Goal: Feedback & Contribution: Leave review/rating

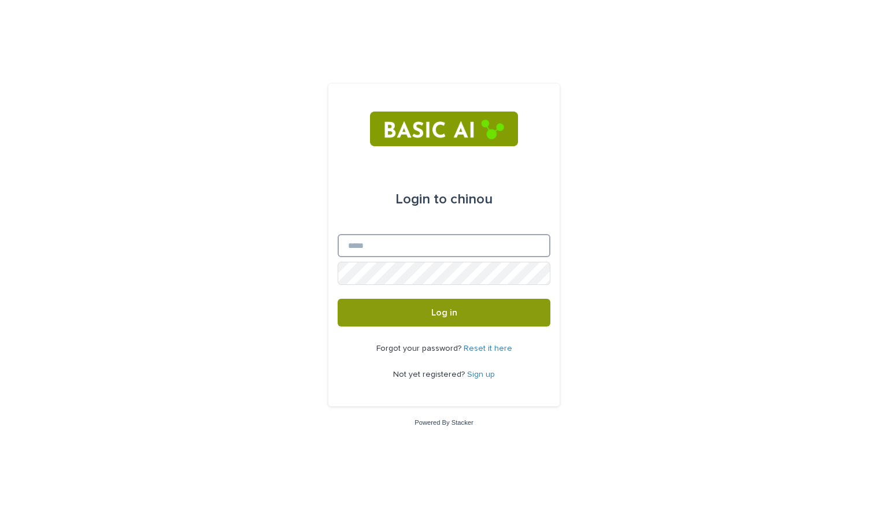
click at [378, 250] on input "Email" at bounding box center [444, 245] width 213 height 23
type input "**********"
click at [480, 371] on link "Sign up" at bounding box center [481, 375] width 28 height 8
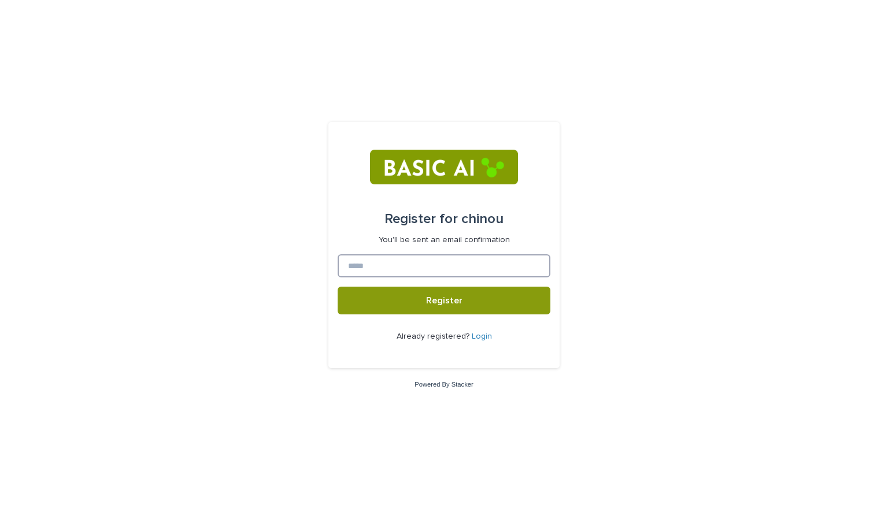
click at [437, 266] on input at bounding box center [444, 265] width 213 height 23
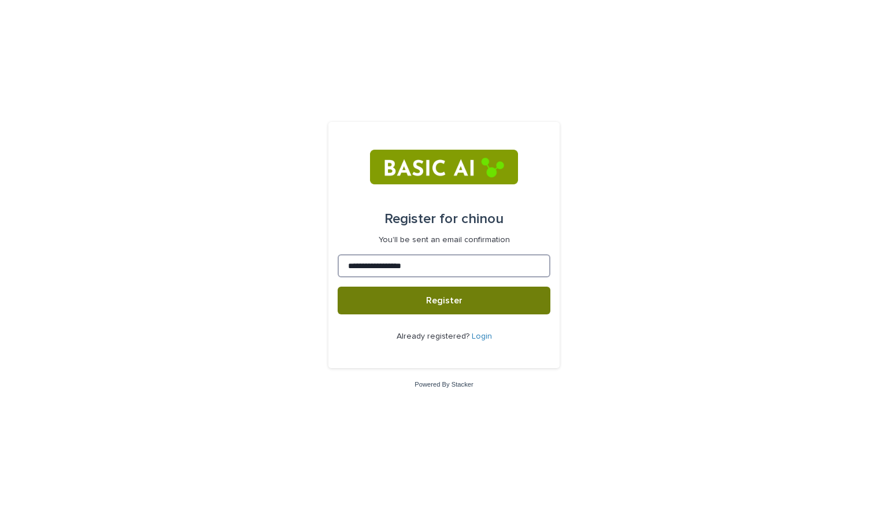
type input "**********"
click at [441, 300] on span "Register" at bounding box center [444, 300] width 36 height 9
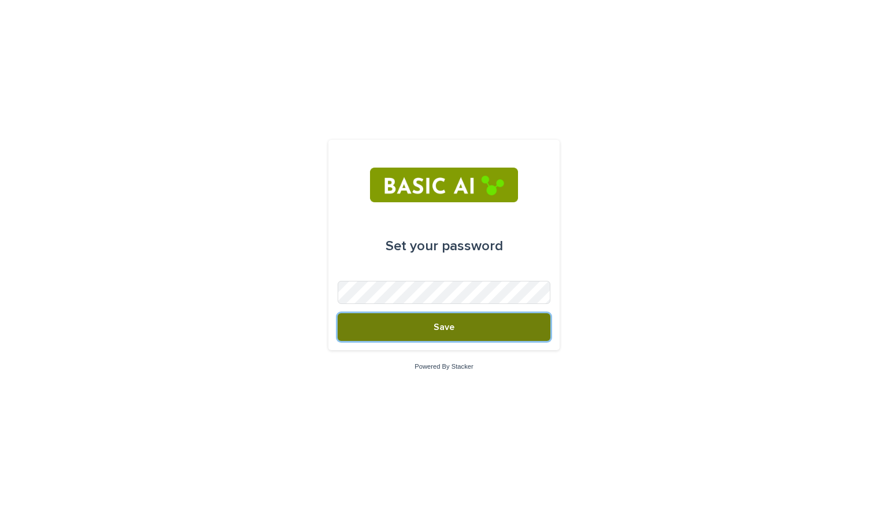
click at [508, 334] on button "Save" at bounding box center [444, 327] width 213 height 28
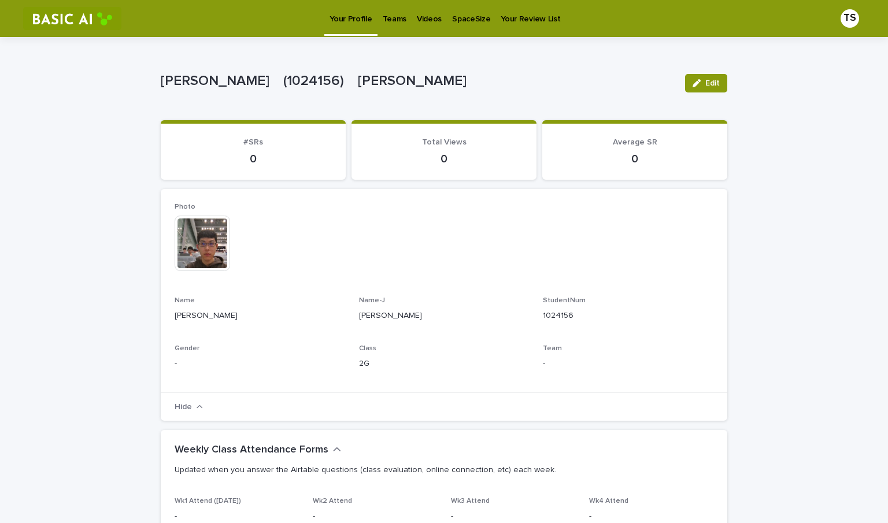
click at [513, 198] on div "Photo This file cannot be opened Download File Name [PERSON_NAME] Name-[PERSON_…" at bounding box center [444, 291] width 567 height 204
click at [399, 27] on link "Teams" at bounding box center [395, 18] width 34 height 36
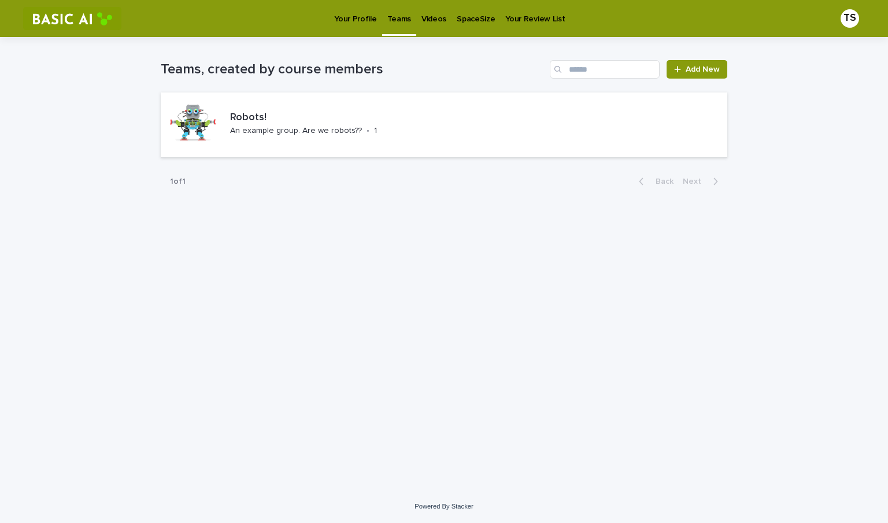
click at [430, 28] on link "Videos" at bounding box center [433, 18] width 35 height 36
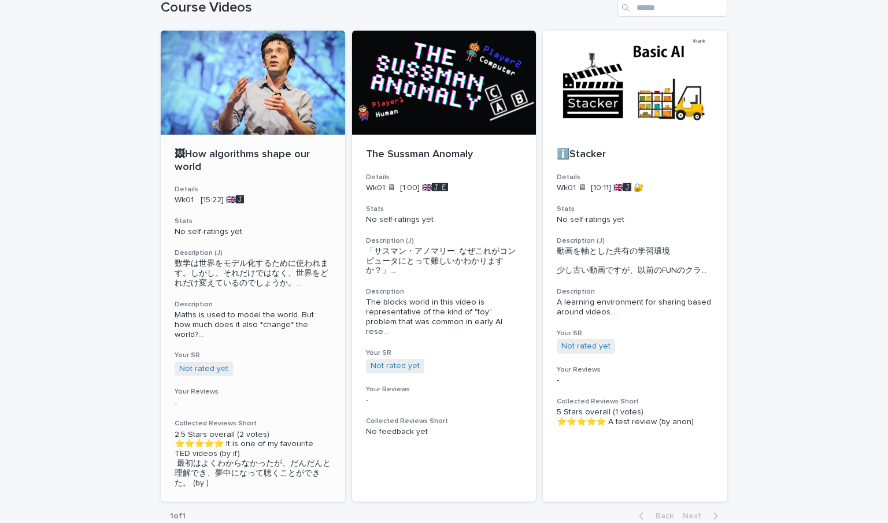
scroll to position [160, 0]
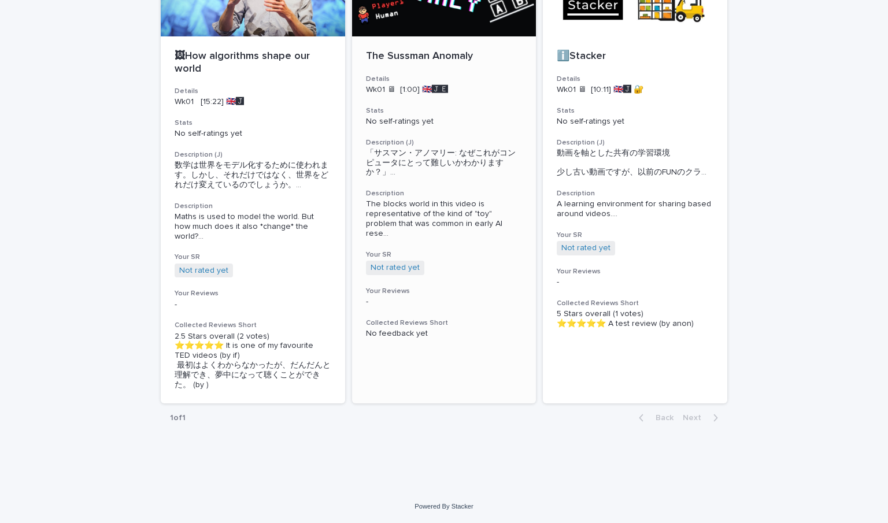
click at [402, 287] on h3 "Your Reviews" at bounding box center [444, 291] width 157 height 9
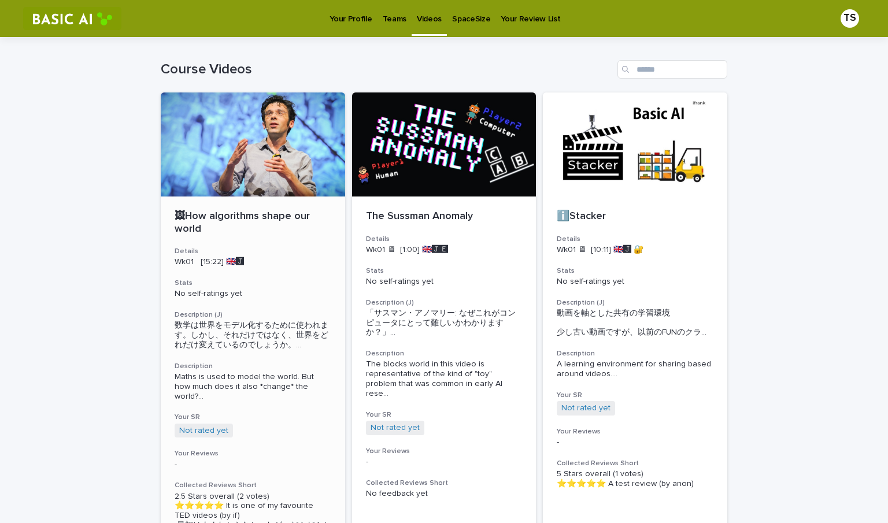
click at [270, 156] on div at bounding box center [253, 145] width 184 height 104
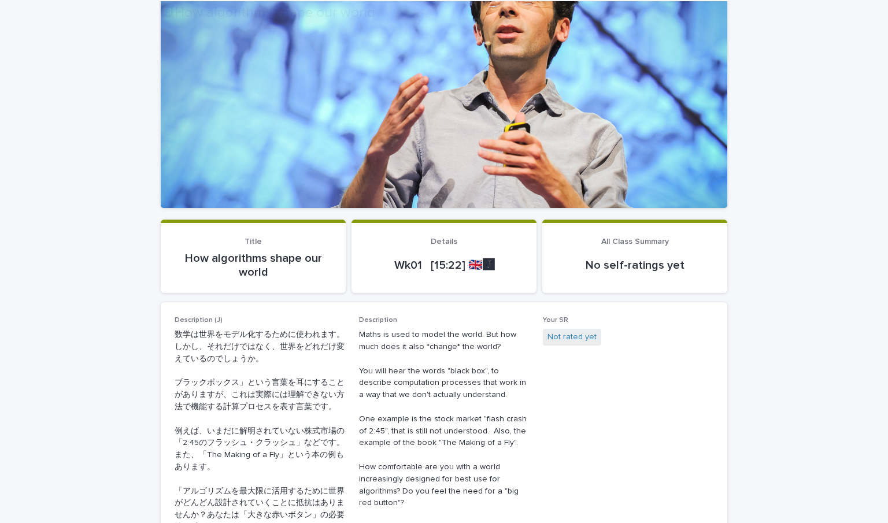
scroll to position [156, 0]
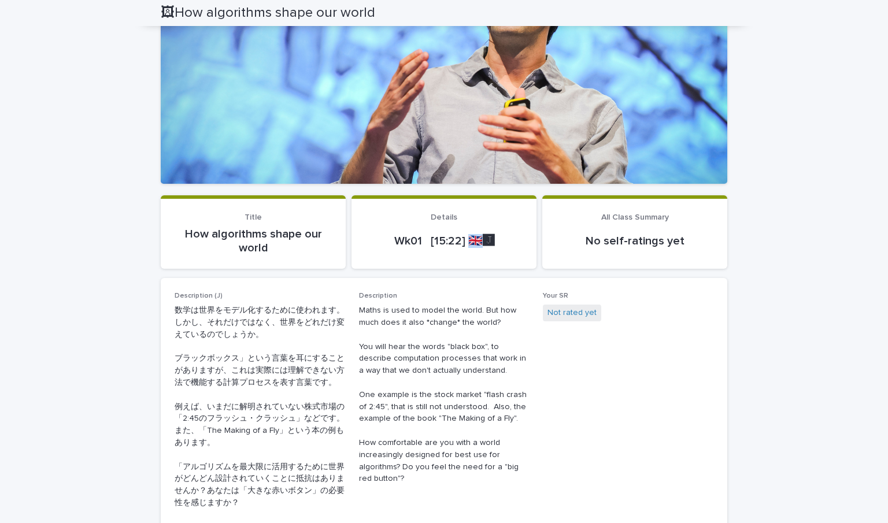
drag, startPoint x: 472, startPoint y: 246, endPoint x: 464, endPoint y: 246, distance: 8.1
click at [464, 246] on p "Wk01 [15:22] 🇬🇧🅹️" at bounding box center [443, 241] width 157 height 14
click at [660, 511] on span "Your SR Not rated yet" at bounding box center [628, 405] width 171 height 227
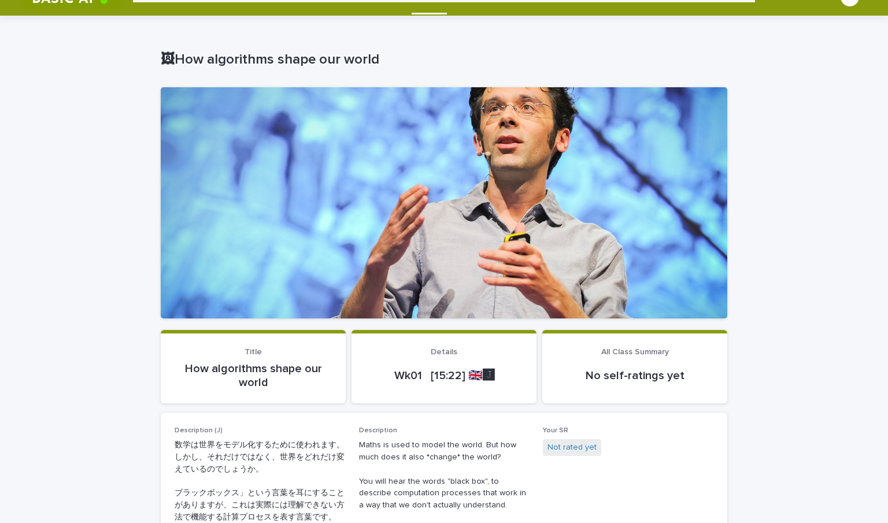
scroll to position [0, 0]
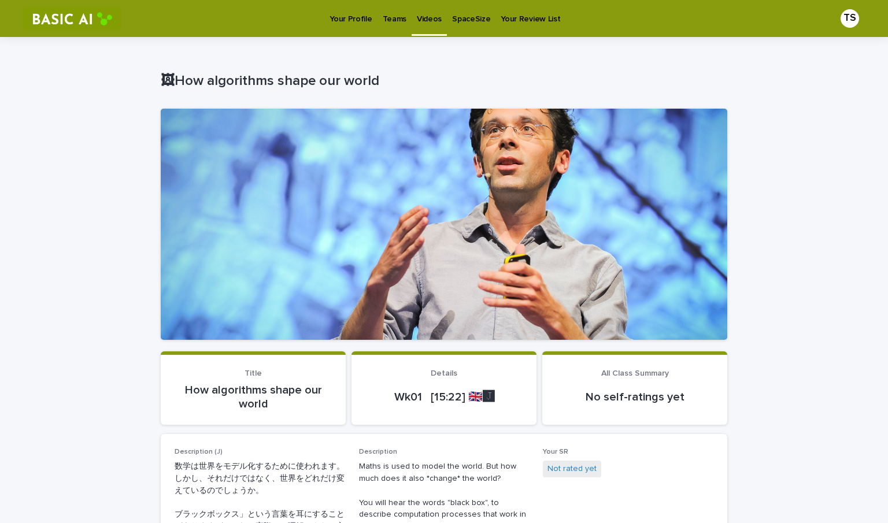
click at [362, 20] on p "Your Profile" at bounding box center [351, 12] width 42 height 24
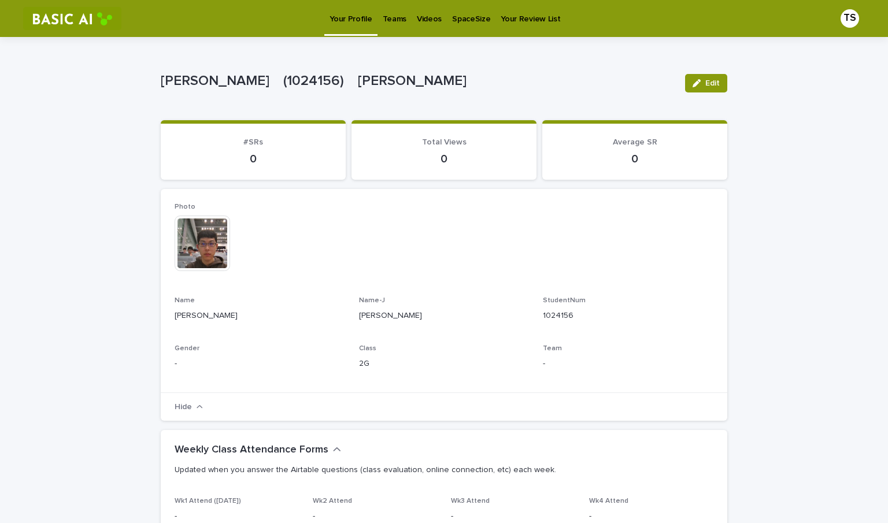
click at [412, 21] on div "Videos" at bounding box center [429, 12] width 35 height 24
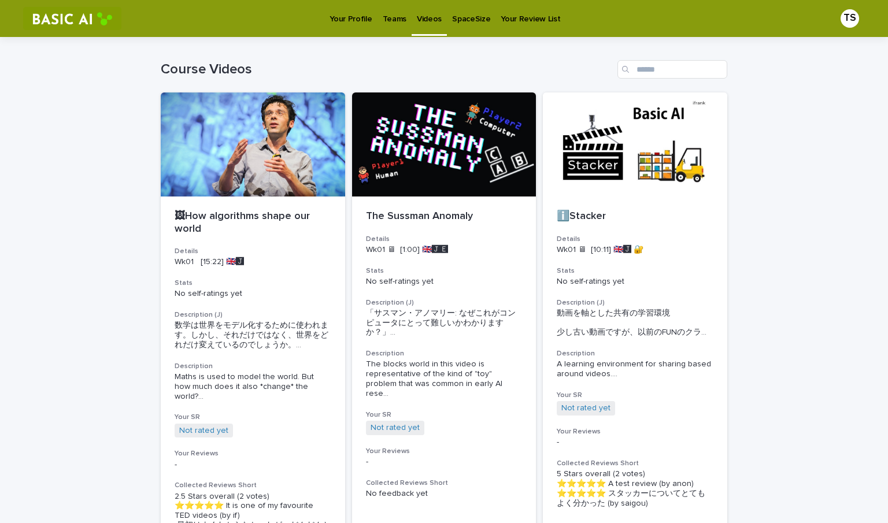
click at [402, 21] on div "Teams" at bounding box center [395, 12] width 34 height 24
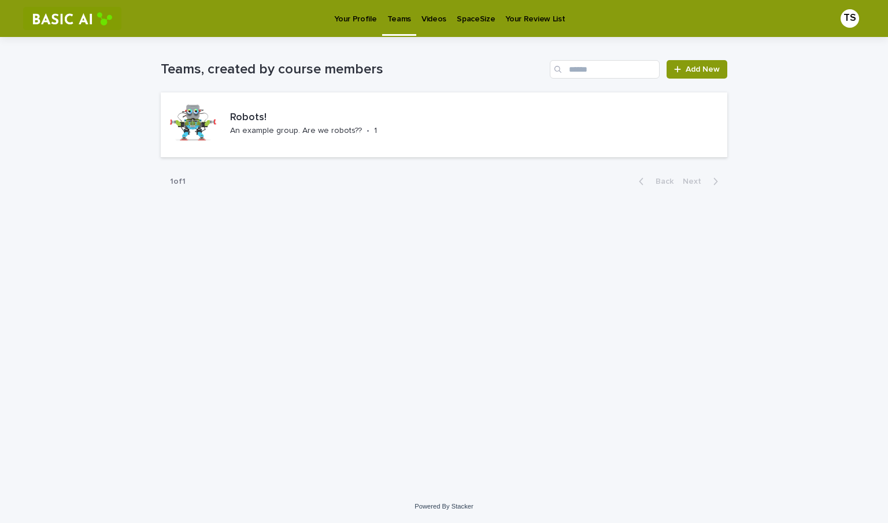
click at [350, 24] on p "Your Profile" at bounding box center [355, 12] width 42 height 24
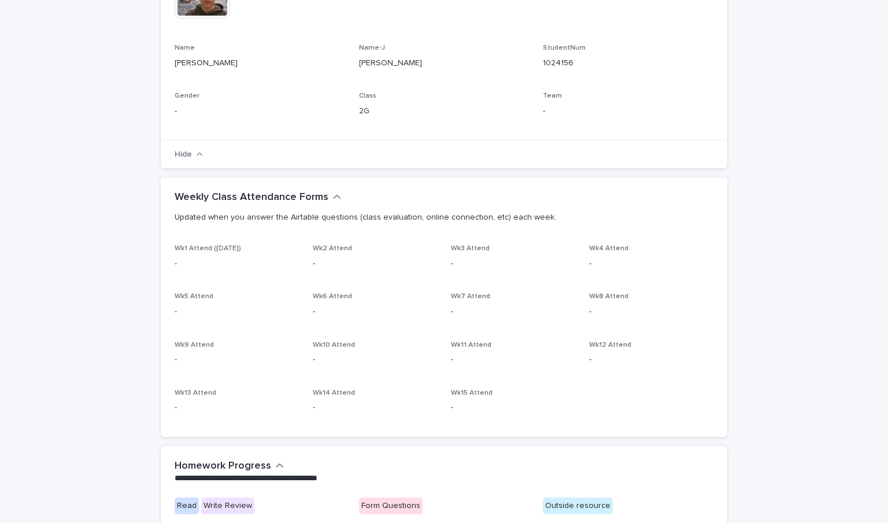
scroll to position [486, 0]
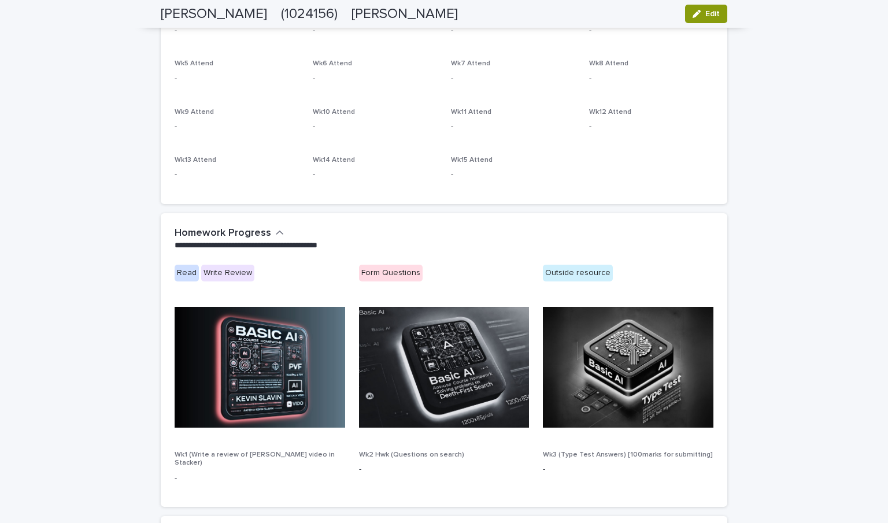
click at [223, 224] on div "**********" at bounding box center [444, 238] width 567 height 51
click at [225, 230] on h2 "Homework Progress" at bounding box center [223, 233] width 97 height 13
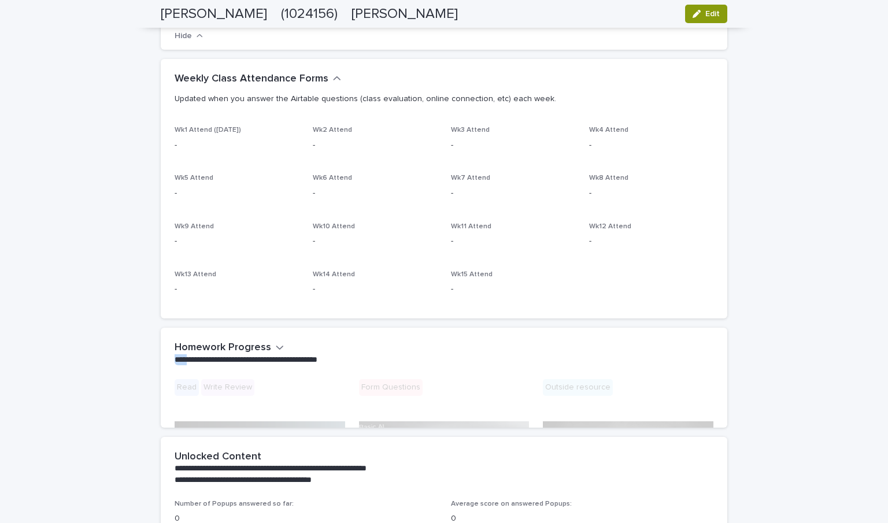
scroll to position [369, 0]
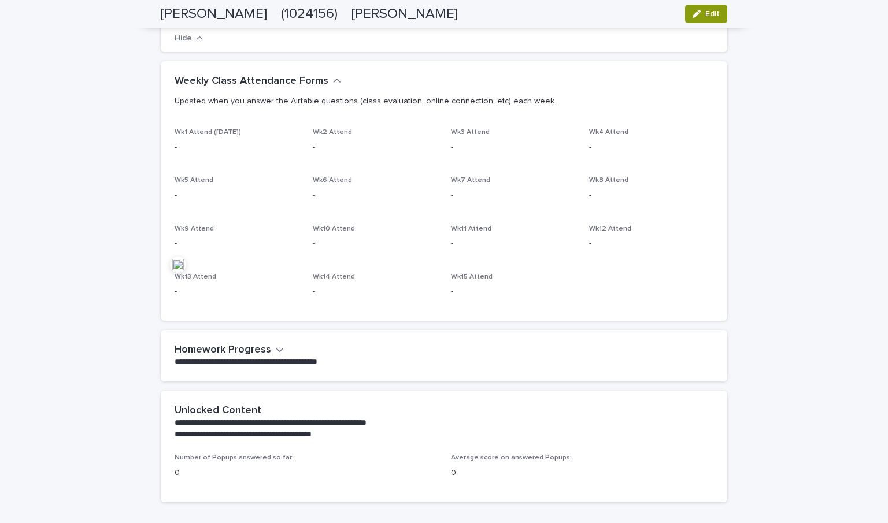
click at [227, 339] on div "**********" at bounding box center [444, 355] width 567 height 51
click at [229, 345] on h2 "Homework Progress" at bounding box center [223, 350] width 97 height 13
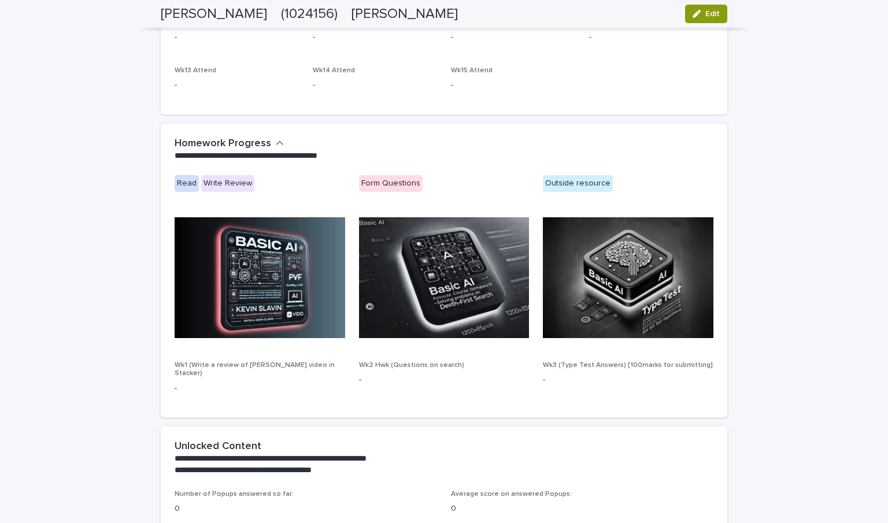
scroll to position [682, 0]
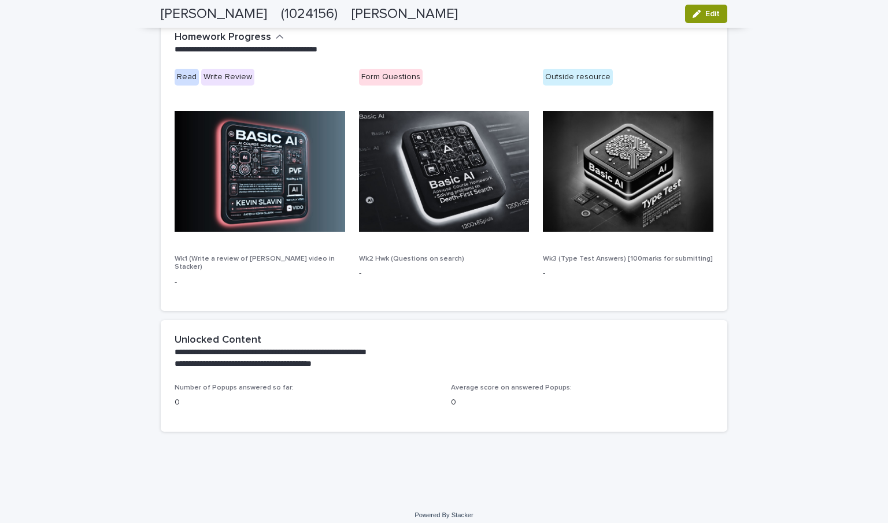
click at [251, 206] on img at bounding box center [260, 171] width 171 height 121
drag, startPoint x: 231, startPoint y: 79, endPoint x: 257, endPoint y: 78, distance: 25.5
click at [257, 78] on div "Read Write Review" at bounding box center [260, 78] width 171 height 19
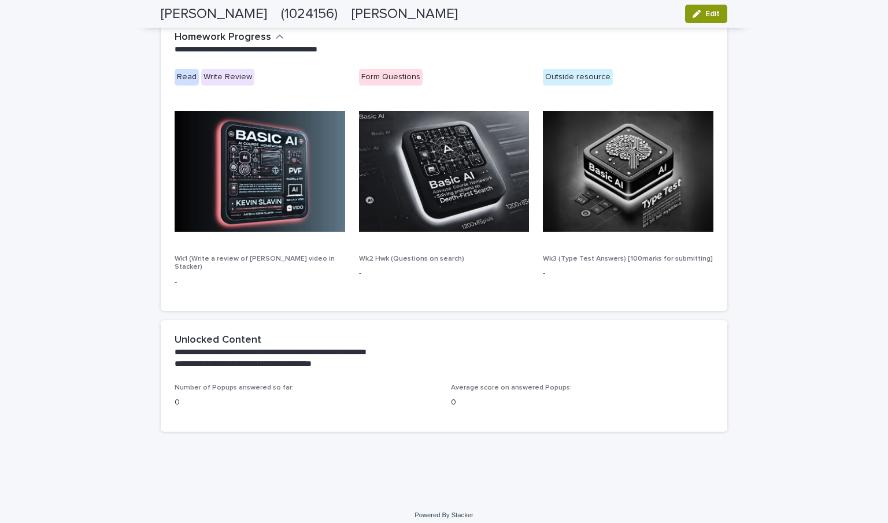
click at [278, 257] on span "Wk1 (Write a review of [PERSON_NAME] video in Stacker)" at bounding box center [255, 263] width 160 height 15
click at [179, 260] on span "Wk1 (Write a review of [PERSON_NAME] video in Stacker)" at bounding box center [255, 263] width 160 height 15
drag, startPoint x: 187, startPoint y: 256, endPoint x: 249, endPoint y: 257, distance: 62.5
click at [249, 257] on span "Wk1 (Write a review of [PERSON_NAME] video in Stacker)" at bounding box center [255, 263] width 160 height 15
click at [271, 256] on span "Wk1 (Write a review of [PERSON_NAME] video in Stacker)" at bounding box center [255, 263] width 160 height 15
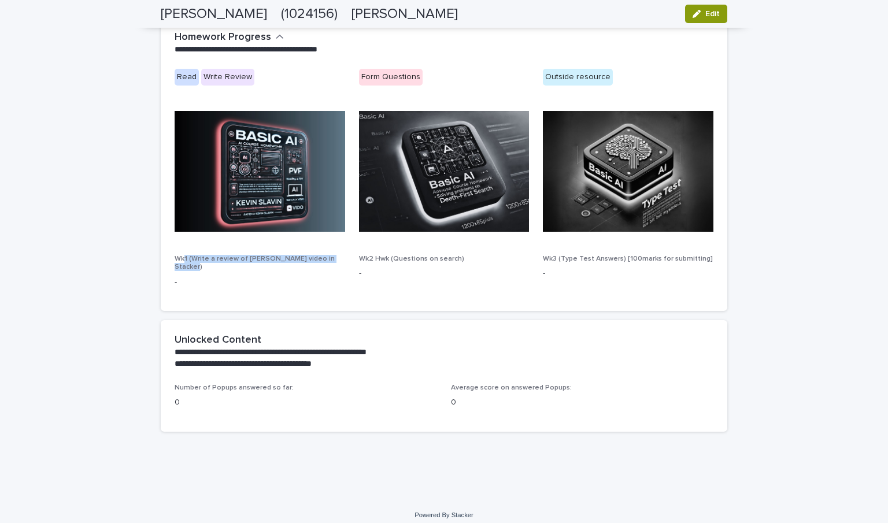
drag, startPoint x: 261, startPoint y: 268, endPoint x: 180, endPoint y: 260, distance: 81.9
click at [180, 260] on div "Wk1 (Write a review of [PERSON_NAME] video in Stacker) -" at bounding box center [260, 276] width 171 height 43
click at [175, 254] on div "Read Write Review Form Questions Outside resource Wk1 (Write a review of [PERSO…" at bounding box center [444, 183] width 539 height 228
drag, startPoint x: 168, startPoint y: 252, endPoint x: 198, endPoint y: 278, distance: 39.4
click at [198, 278] on div "Read Write Review Form Questions Outside resource Wk1 (Write a review of [PERSO…" at bounding box center [444, 190] width 567 height 242
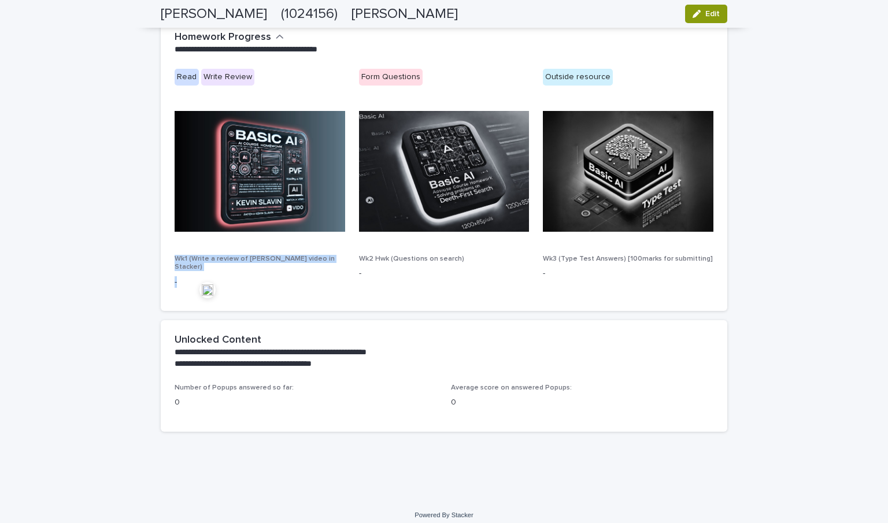
click at [198, 278] on p "-" at bounding box center [260, 282] width 171 height 12
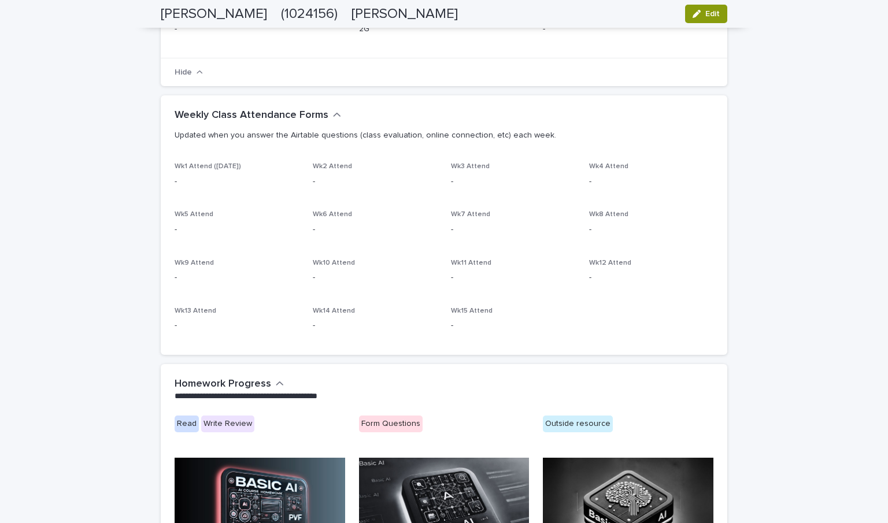
scroll to position [0, 0]
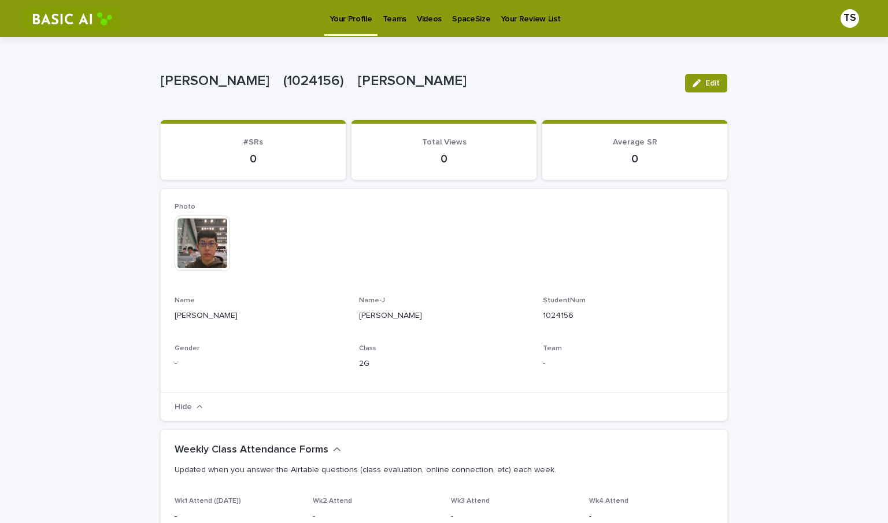
click at [362, 367] on p "2G" at bounding box center [444, 364] width 171 height 12
drag, startPoint x: 362, startPoint y: 367, endPoint x: 356, endPoint y: 367, distance: 5.8
click at [359, 367] on p "2G" at bounding box center [444, 364] width 171 height 12
drag, startPoint x: 347, startPoint y: 321, endPoint x: 469, endPoint y: 324, distance: 121.5
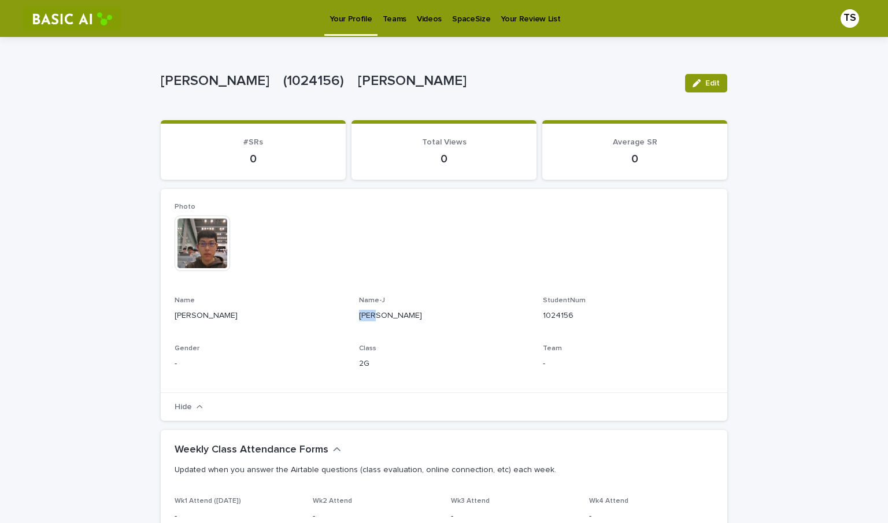
click at [469, 324] on div "Photo This file cannot be opened Download File Name [PERSON_NAME] Name-[PERSON_…" at bounding box center [444, 291] width 539 height 176
click at [469, 324] on div "Name-[PERSON_NAME]" at bounding box center [444, 314] width 171 height 34
drag, startPoint x: 268, startPoint y: 376, endPoint x: 223, endPoint y: 374, distance: 45.7
click at [223, 374] on div "Gender -" at bounding box center [260, 362] width 171 height 34
click at [685, 90] on button "Edit" at bounding box center [706, 83] width 42 height 19
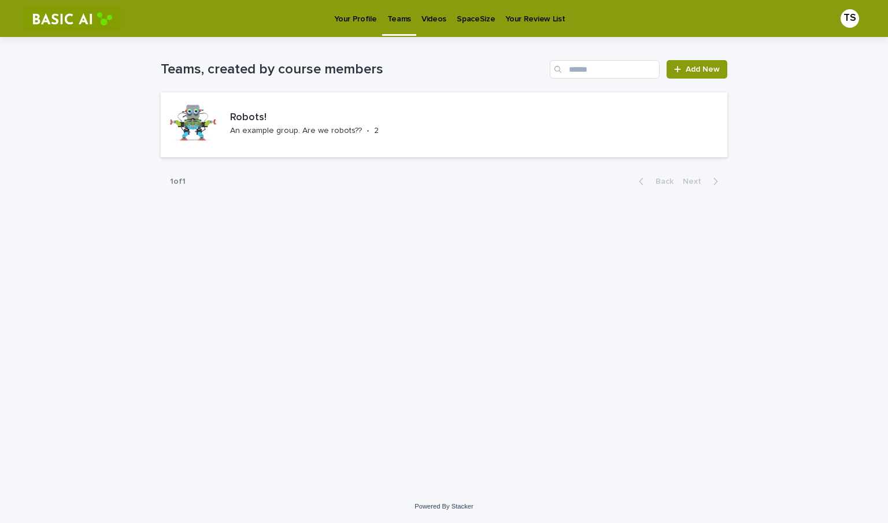
click at [322, 27] on div "Your Profile Teams Videos SpaceSize Your Review List" at bounding box center [474, 18] width 694 height 37
click at [332, 26] on link "Your Profile" at bounding box center [355, 18] width 53 height 36
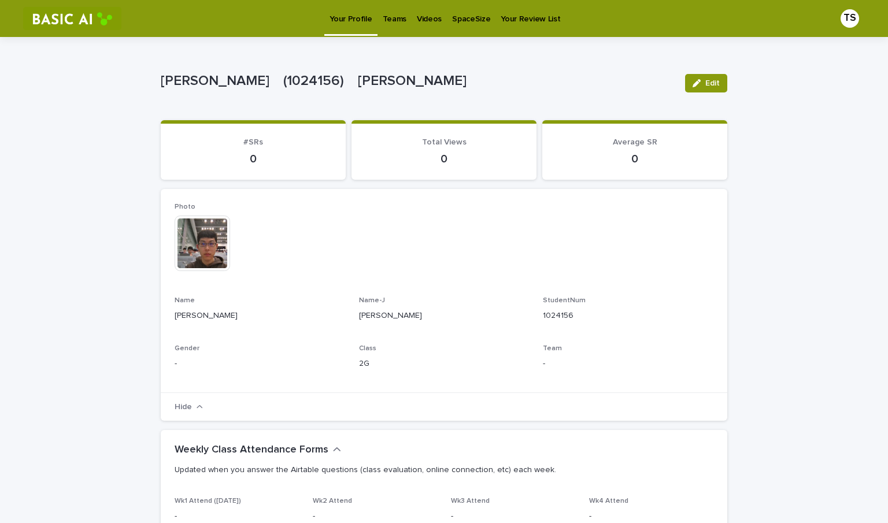
click at [458, 22] on p "SpaceSize" at bounding box center [471, 12] width 38 height 24
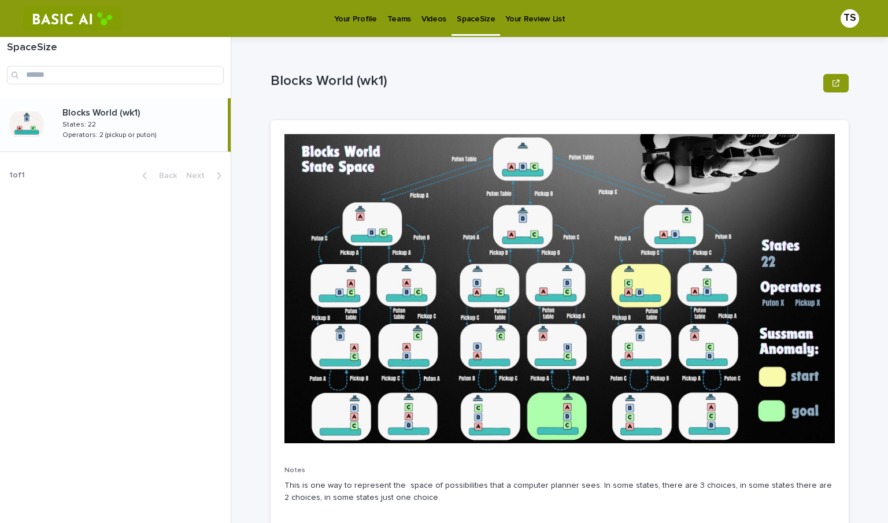
click at [165, 130] on div "Blocks World (wk1) Blocks World (wk1) States: 22 States: 22 Operators: 2 (picku…" at bounding box center [140, 125] width 175 height 44
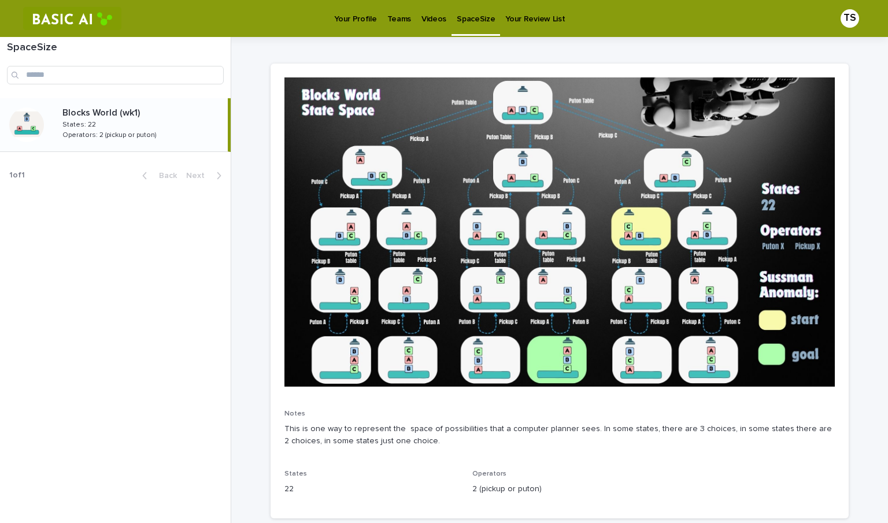
scroll to position [94, 0]
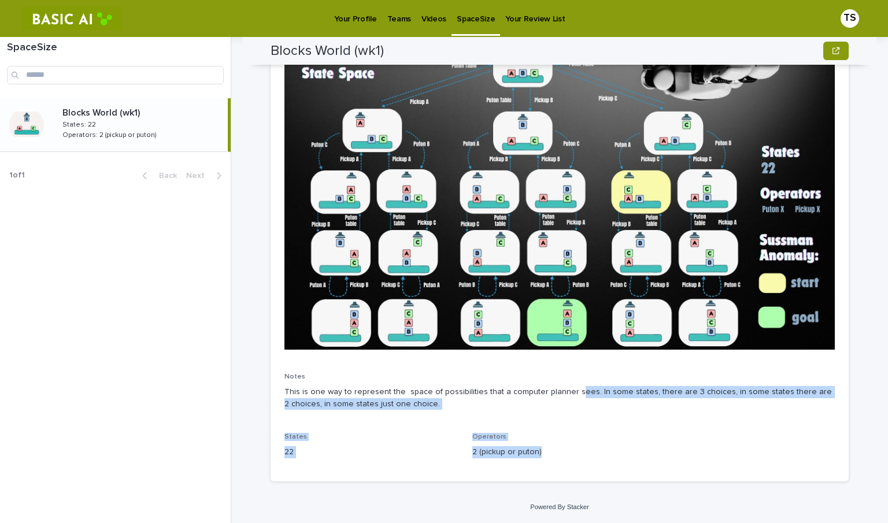
drag, startPoint x: 574, startPoint y: 458, endPoint x: 563, endPoint y: 383, distance: 76.0
click at [563, 383] on div "Notes This is one way to represent the space of possibilities that a computer p…" at bounding box center [559, 253] width 550 height 427
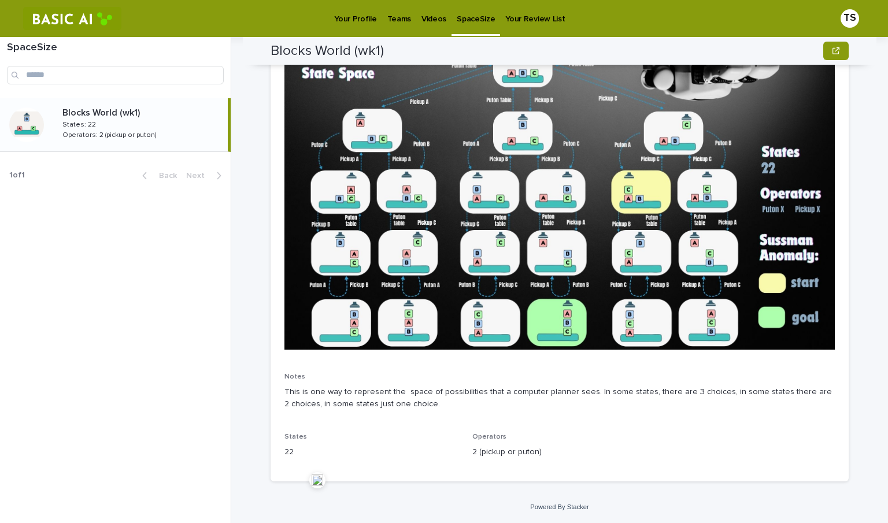
click at [563, 383] on div "Notes This is one way to represent the space of possibilities that a computer p…" at bounding box center [559, 396] width 550 height 46
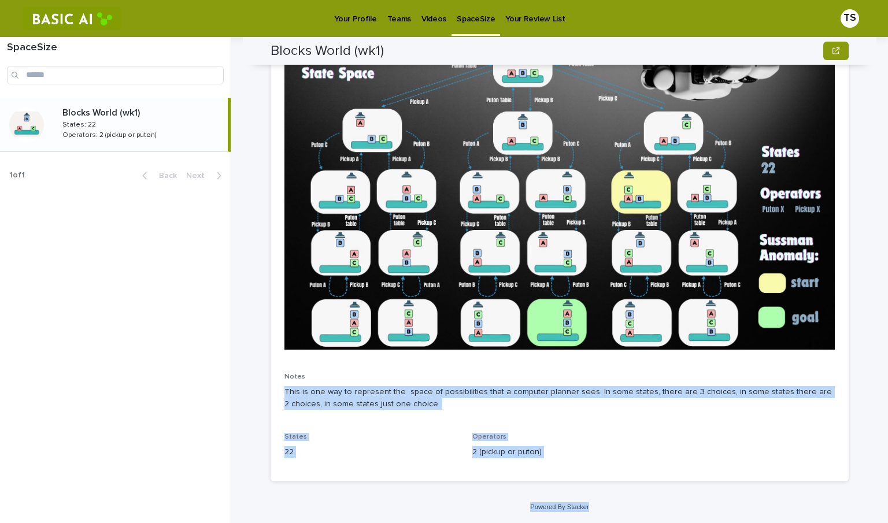
drag, startPoint x: 563, startPoint y: 383, endPoint x: 577, endPoint y: 504, distance: 122.2
click at [577, 504] on div "Blocks World (wk1) Blocks World (wk1) Sorry, there was an error saving your rec…" at bounding box center [566, 280] width 643 height 486
click at [568, 474] on div "Notes This is one way to represent the space of possibilities that a computer p…" at bounding box center [560, 254] width 578 height 455
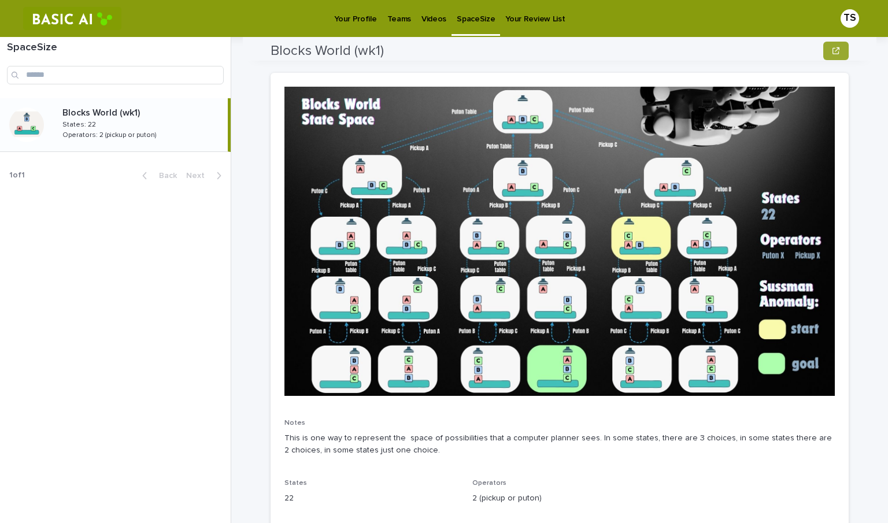
scroll to position [0, 0]
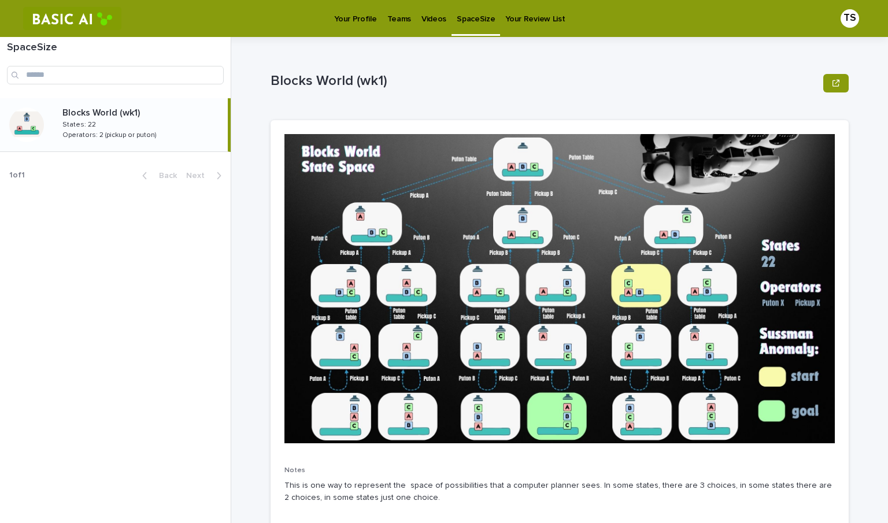
click at [528, 21] on p "Your Review List" at bounding box center [535, 12] width 60 height 24
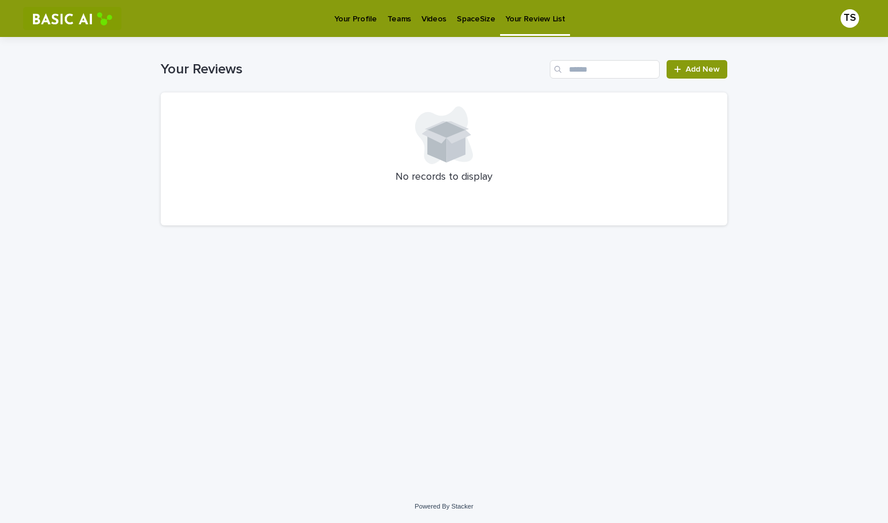
click at [386, 46] on div "Your Reviews Add New" at bounding box center [444, 65] width 567 height 56
click at [452, 22] on div "SpaceSize" at bounding box center [476, 12] width 49 height 24
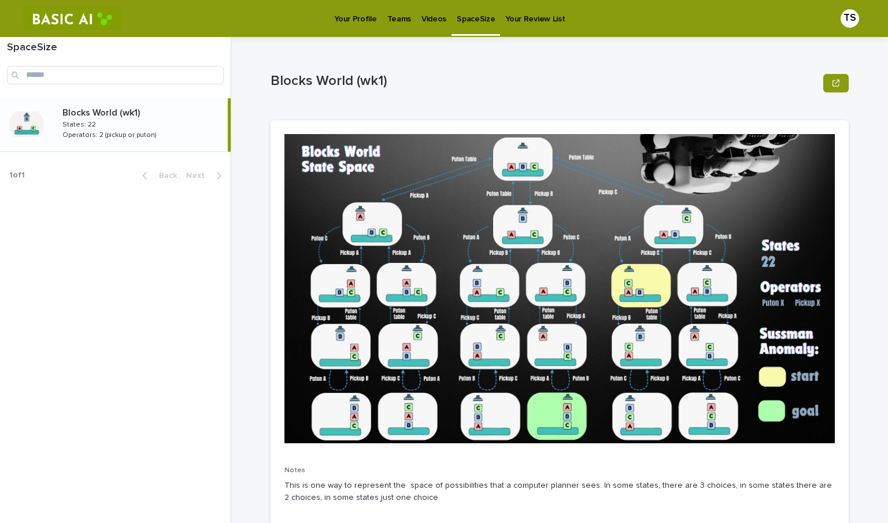
click at [428, 22] on p "Videos" at bounding box center [434, 12] width 25 height 24
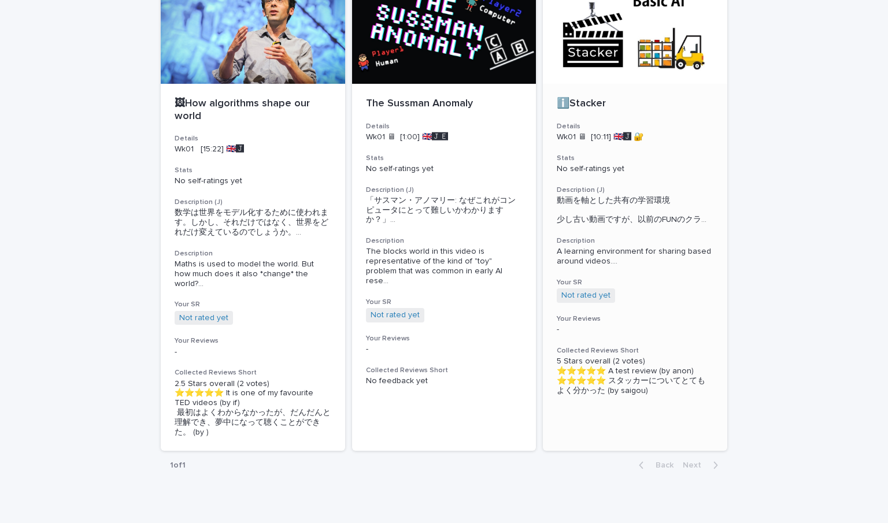
scroll to position [160, 0]
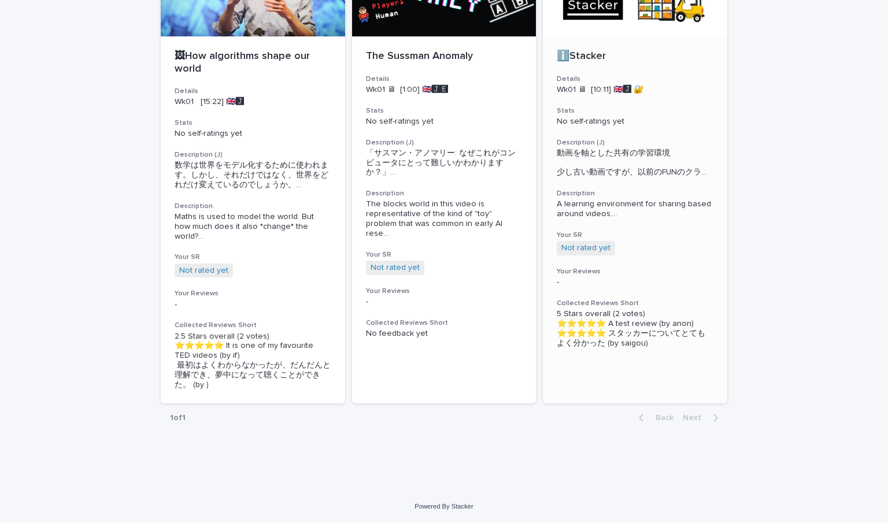
click at [559, 132] on div "ℹ️Stacker Details Wk01 🖥 [10:11] 🇬🇧🅹️ 🔐 Stats No self-ratings yet Description (…" at bounding box center [635, 199] width 184 height 326
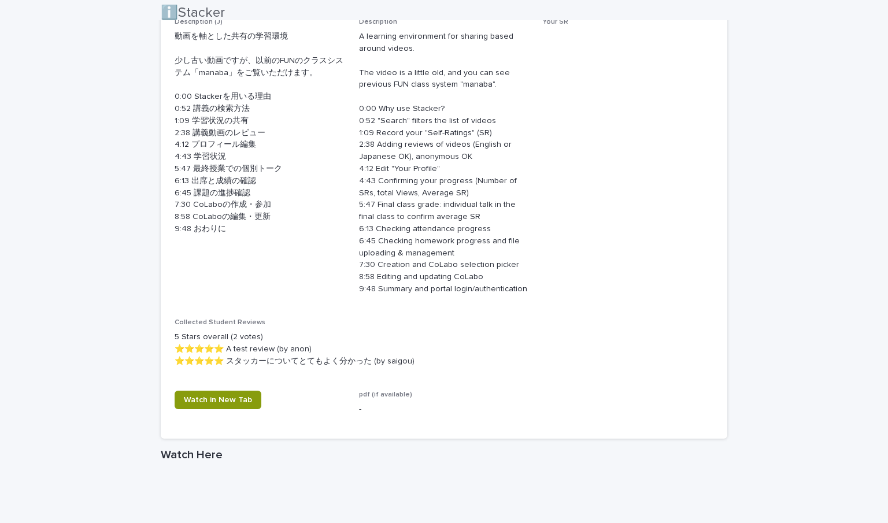
scroll to position [475, 0]
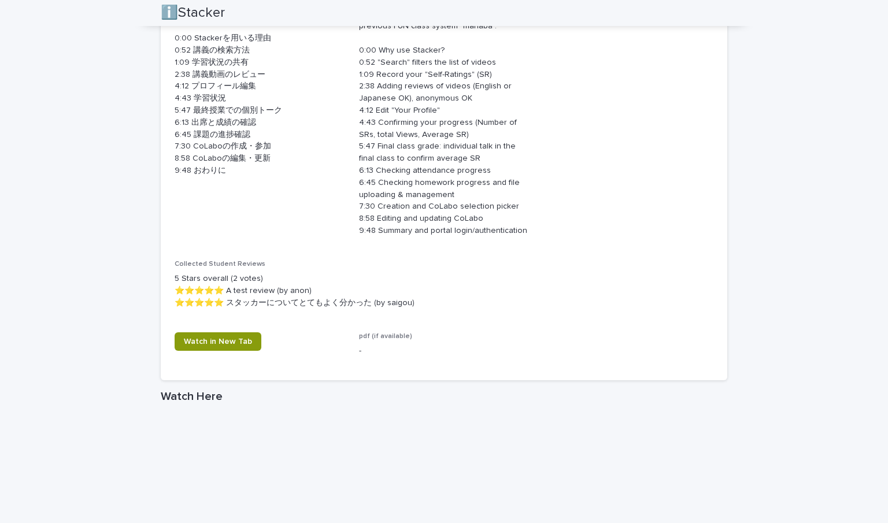
drag, startPoint x: 592, startPoint y: 220, endPoint x: 550, endPoint y: 40, distance: 184.0
click at [551, 41] on span "Your SR Not rated yet" at bounding box center [628, 103] width 171 height 287
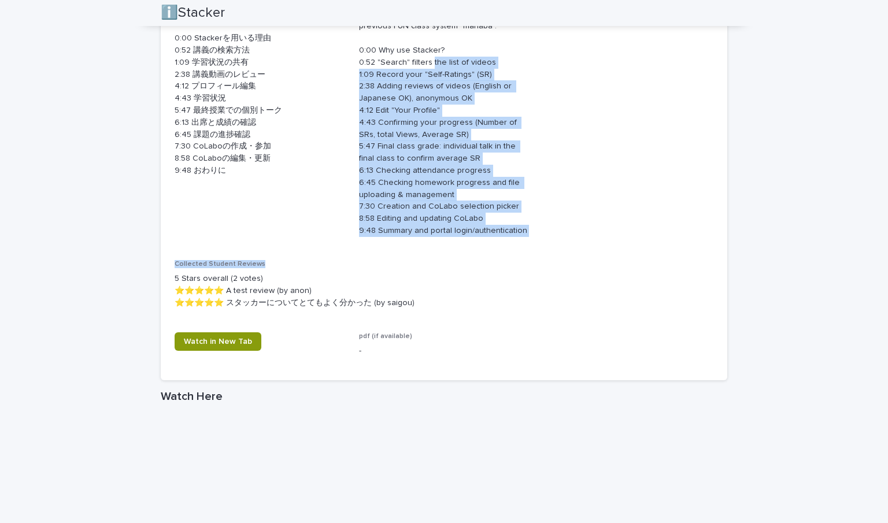
drag, startPoint x: 426, startPoint y: 61, endPoint x: 567, endPoint y: 267, distance: 248.7
click at [567, 267] on div "Description (J) 動画を軸とした共有の学習環境 少し古い動画ですが、以前のFUNのクラスシステム「manaba」をご覧いただけます。 0:00 …" at bounding box center [444, 163] width 539 height 407
click at [567, 267] on p "Collected Student Reviews" at bounding box center [444, 264] width 539 height 8
drag, startPoint x: 537, startPoint y: 219, endPoint x: 416, endPoint y: 49, distance: 208.9
click at [417, 50] on div "Description (J) 動画を軸とした共有の学習環境 少し古い動画ですが、以前のFUNのクラスシステム「manaba」をご覧いただけます。 0:00 …" at bounding box center [444, 163] width 539 height 407
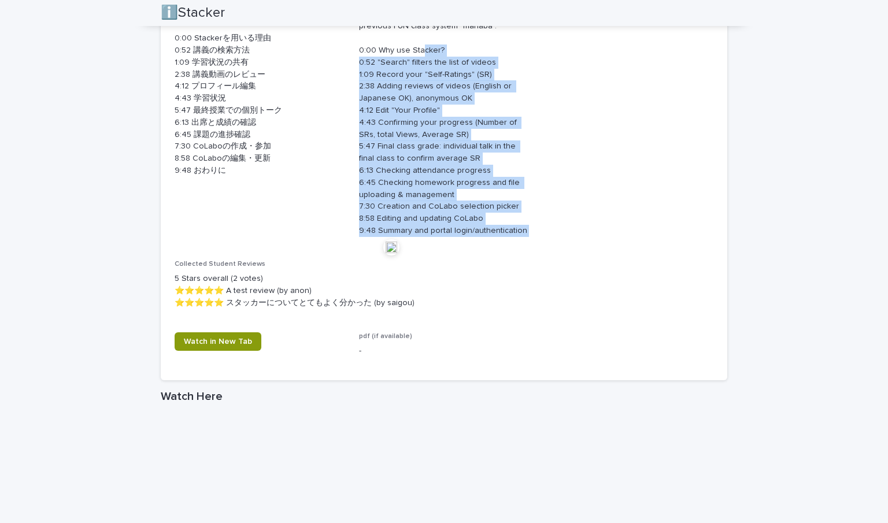
click at [416, 49] on p "A learning environment for sharing based around videos. The video is a little o…" at bounding box center [444, 104] width 171 height 265
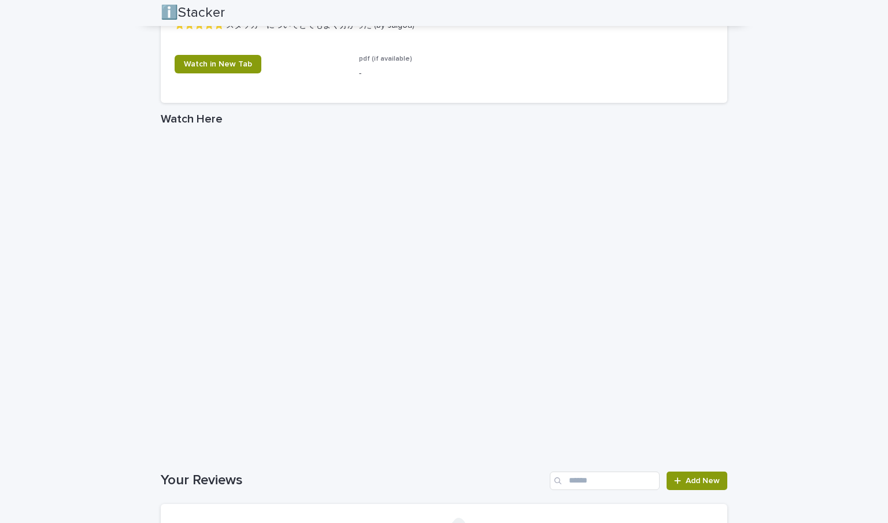
scroll to position [267, 0]
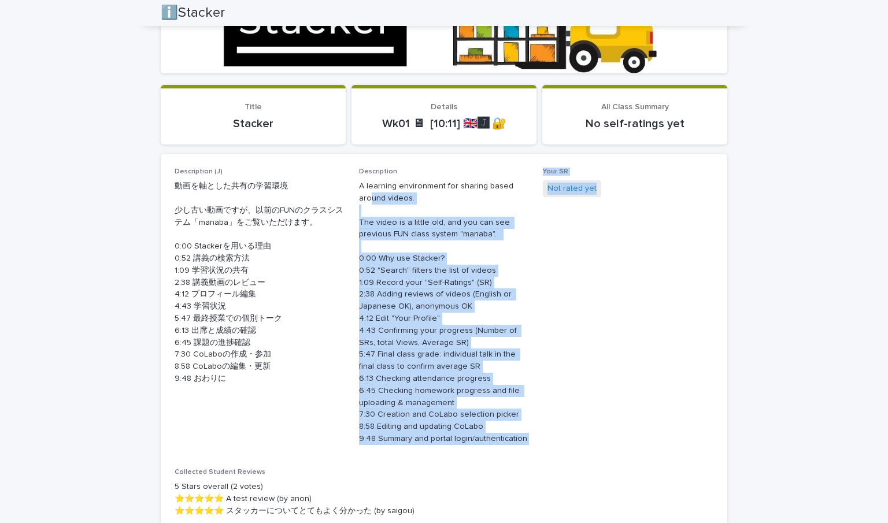
drag, startPoint x: 371, startPoint y: 206, endPoint x: 572, endPoint y: 404, distance: 282.1
click at [565, 398] on div "Description (J) 動画を軸とした共有の学習環境 少し古い動画ですが、以前のFUNのクラスシステム「manaba」をご覧いただけます。 0:00 …" at bounding box center [444, 371] width 539 height 407
click at [576, 408] on span "Your SR Not rated yet" at bounding box center [628, 311] width 171 height 287
drag, startPoint x: 553, startPoint y: 432, endPoint x: 458, endPoint y: 210, distance: 240.9
click at [458, 210] on div "Description (J) 動画を軸とした共有の学習環境 少し古い動画ですが、以前のFUNのクラスシステム「manaba」をご覧いただけます。 0:00 …" at bounding box center [444, 371] width 539 height 407
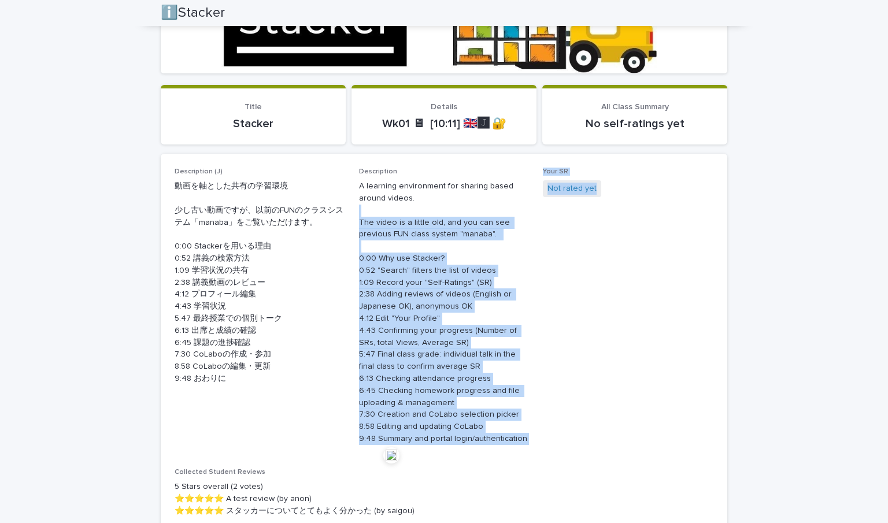
click at [458, 210] on p "A learning environment for sharing based around videos. The video is a little o…" at bounding box center [444, 312] width 171 height 265
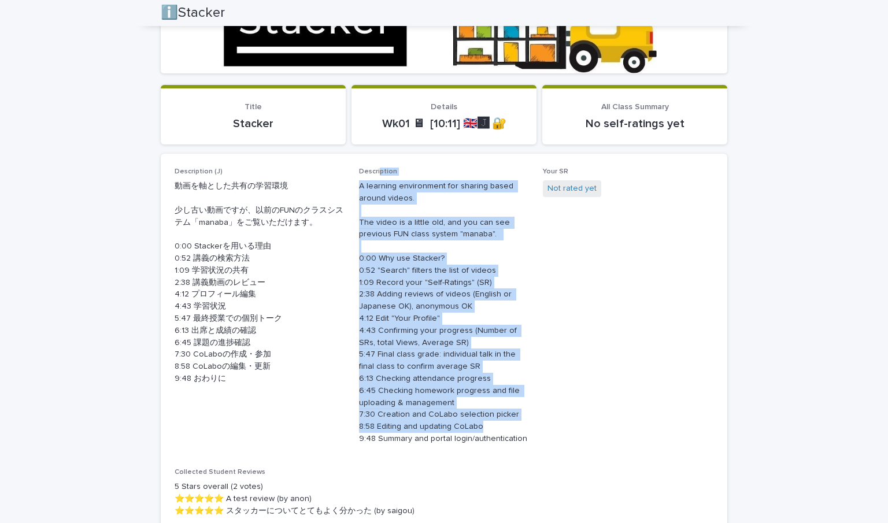
drag, startPoint x: 375, startPoint y: 173, endPoint x: 528, endPoint y: 432, distance: 301.0
click at [526, 432] on div "Description (J) 動画を軸とした共有の学習環境 少し古い動画ですが、以前のFUNのクラスシステム「manaba」をご覧いただけます。 0:00 …" at bounding box center [444, 371] width 539 height 407
click at [528, 432] on div "Description (J) 動画を軸とした共有の学習環境 少し古い動画ですが、以前のFUNのクラスシステム「manaba」をご覧いただけます。 0:00 …" at bounding box center [444, 371] width 539 height 407
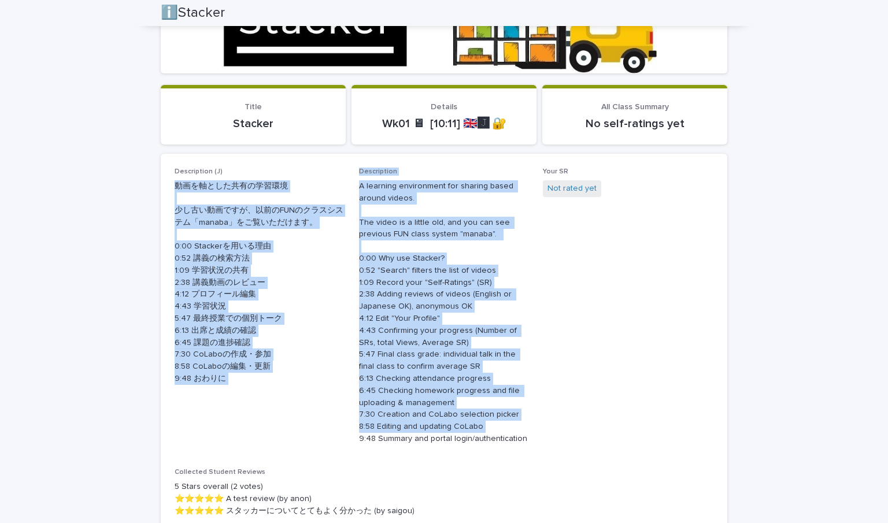
drag, startPoint x: 528, startPoint y: 432, endPoint x: 346, endPoint y: 172, distance: 317.9
click at [346, 172] on div "Description (J) 動画を軸とした共有の学習環境 少し古い動画ですが、以前のFUNのクラスシステム「manaba」をご覧いただけます。 0:00 …" at bounding box center [444, 371] width 539 height 407
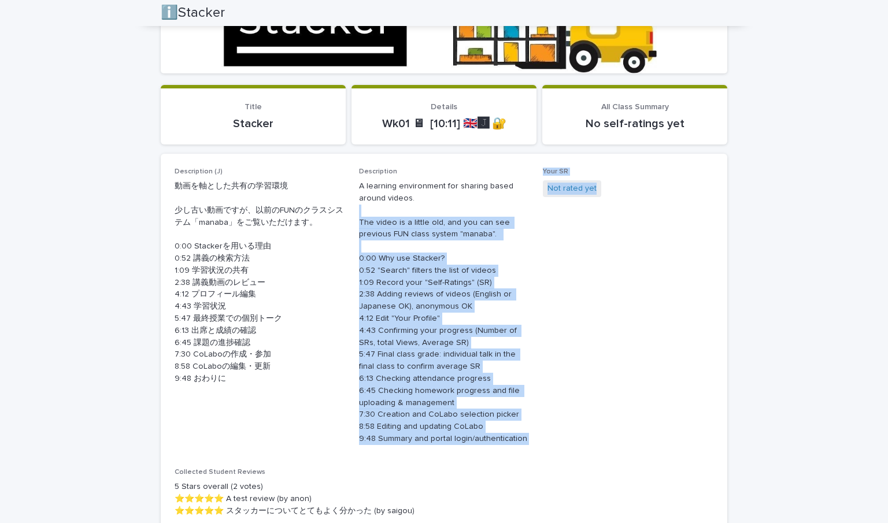
drag, startPoint x: 400, startPoint y: 272, endPoint x: 539, endPoint y: 442, distance: 219.9
click at [539, 442] on div "Description (J) 動画を軸とした共有の学習環境 少し古い動画ですが、以前のFUNのクラスシステム「manaba」をご覧いただけます。 0:00 …" at bounding box center [444, 371] width 539 height 407
click at [543, 442] on span "Your SR Not rated yet" at bounding box center [628, 311] width 171 height 287
drag, startPoint x: 539, startPoint y: 442, endPoint x: 397, endPoint y: 178, distance: 300.1
click at [398, 180] on div "Description (J) 動画を軸とした共有の学習環境 少し古い動画ですが、以前のFUNのクラスシステム「manaba」をご覧いただけます。 0:00 …" at bounding box center [444, 371] width 539 height 407
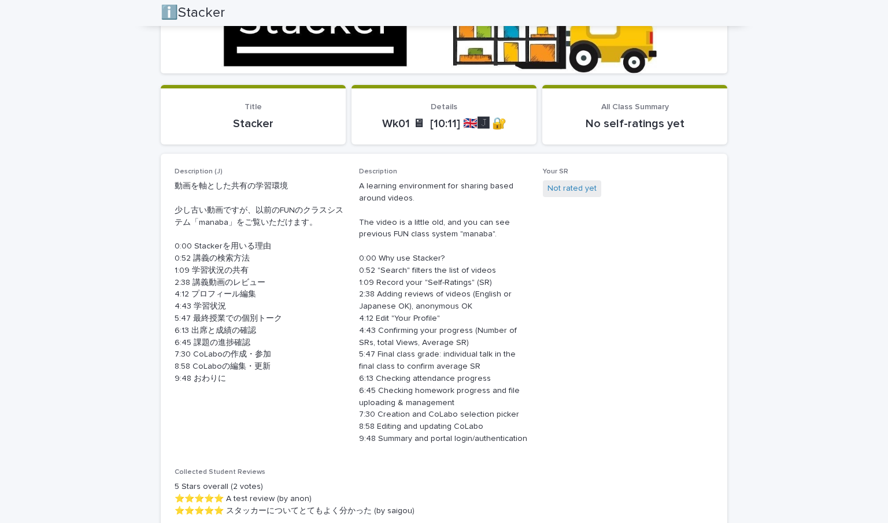
click at [396, 178] on div "Description A learning environment for sharing based around videos. The video i…" at bounding box center [444, 311] width 171 height 287
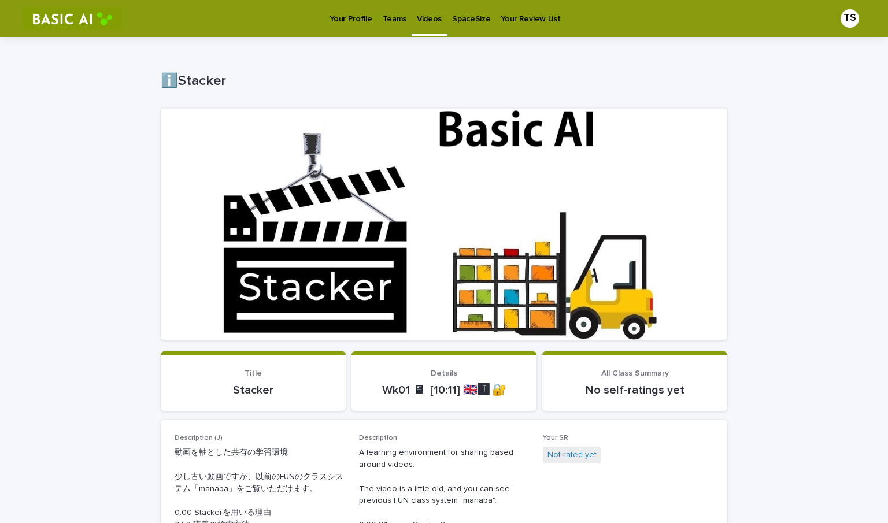
click at [402, 11] on p "Teams" at bounding box center [395, 12] width 24 height 24
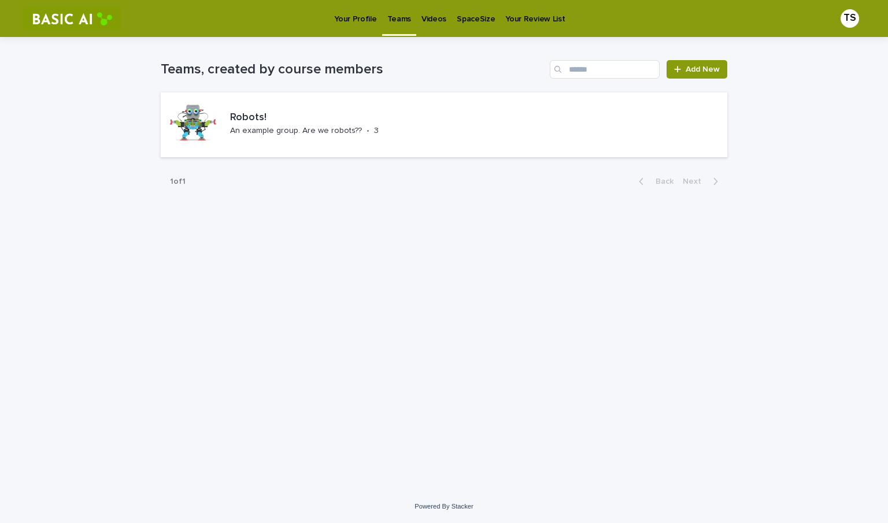
click at [345, 16] on p "Your Profile" at bounding box center [355, 12] width 42 height 24
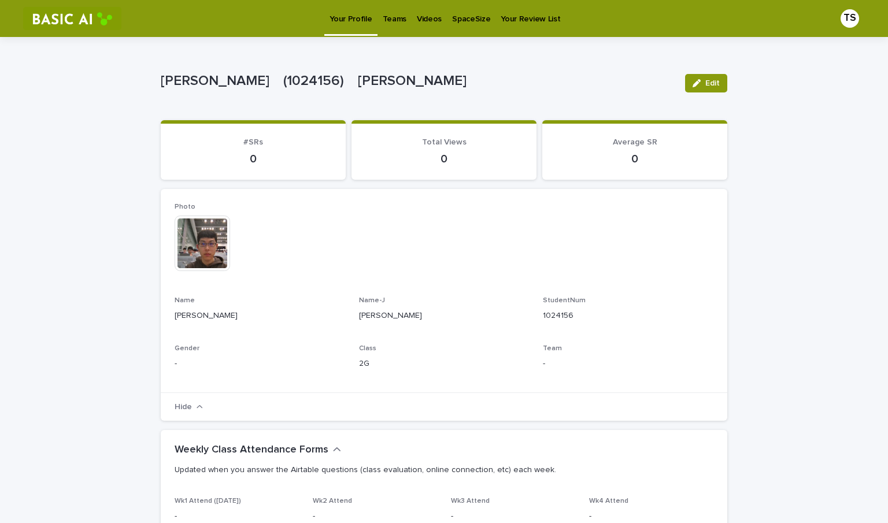
click at [520, 17] on p "Your Review List" at bounding box center [531, 12] width 60 height 24
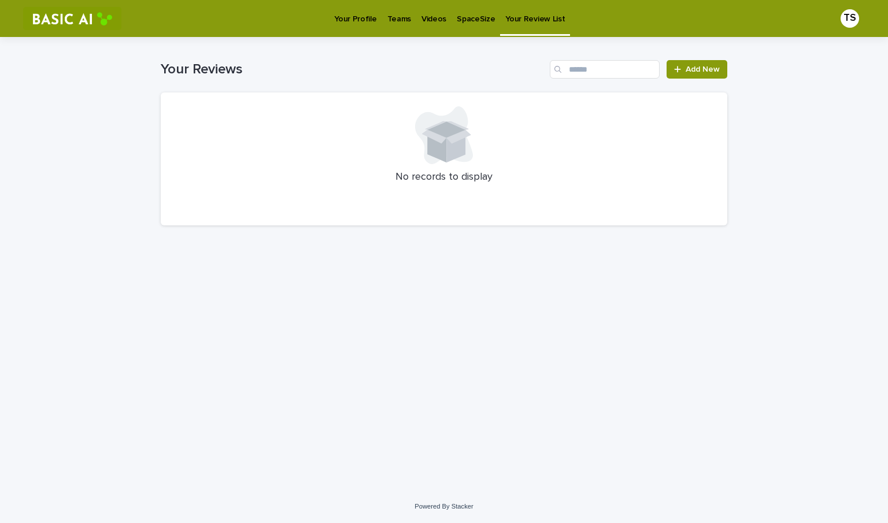
click at [452, 30] on link "SpaceSize" at bounding box center [476, 18] width 49 height 36
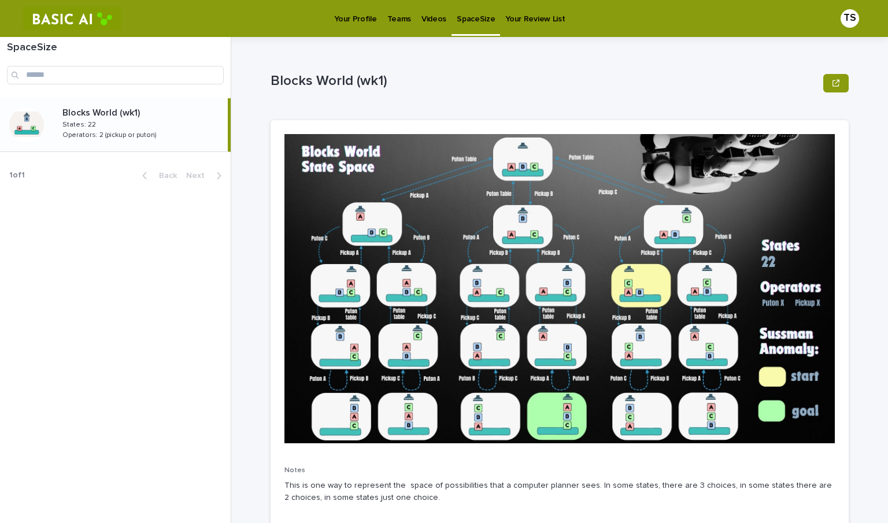
click at [416, 32] on link "Videos" at bounding box center [433, 18] width 35 height 36
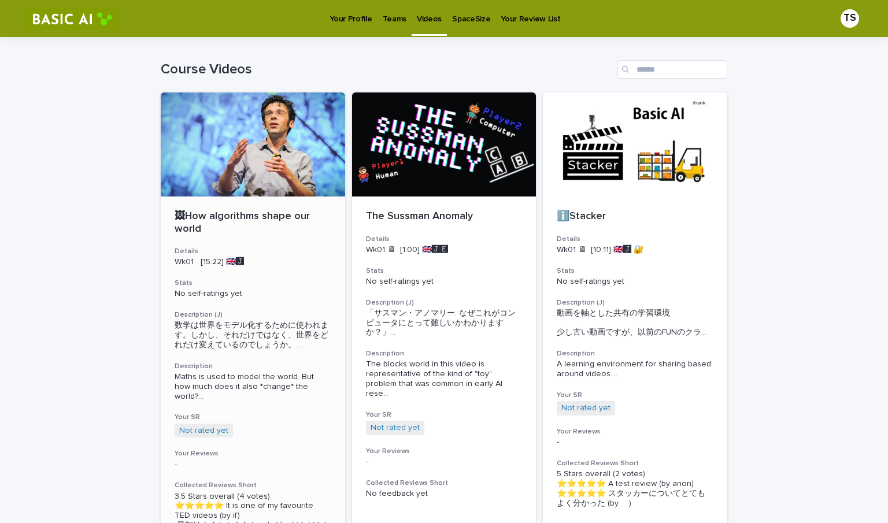
click at [277, 182] on div at bounding box center [253, 145] width 184 height 104
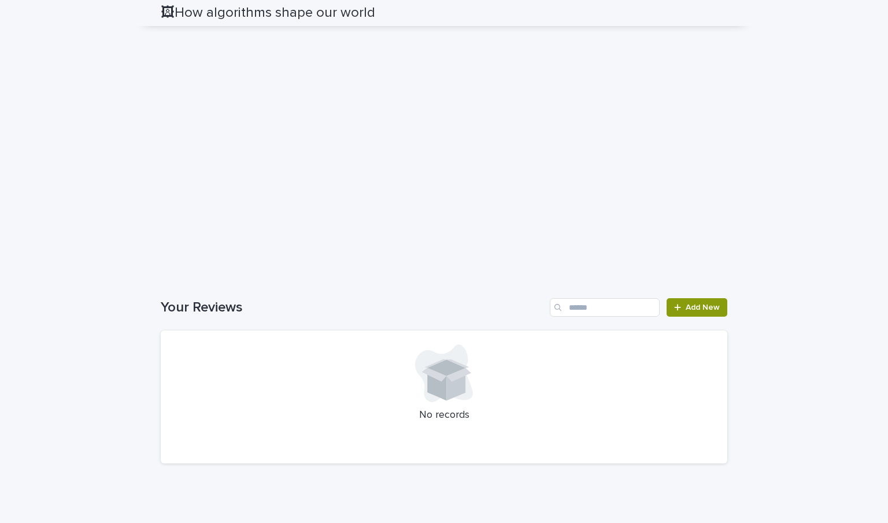
scroll to position [955, 0]
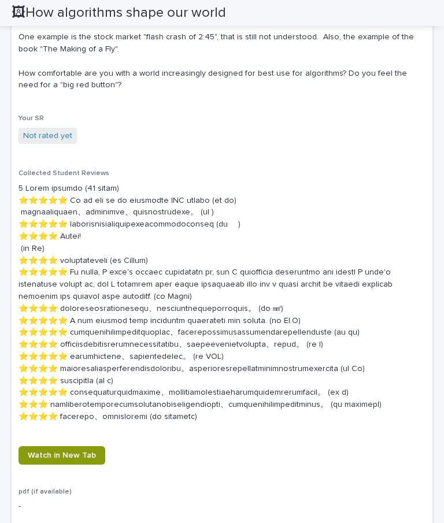
scroll to position [1183, 0]
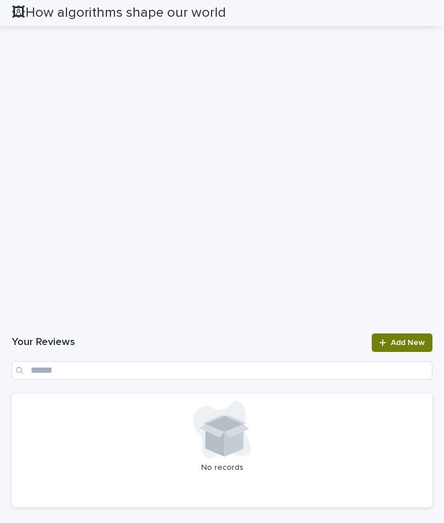
click at [391, 347] on span "Add New" at bounding box center [408, 343] width 34 height 8
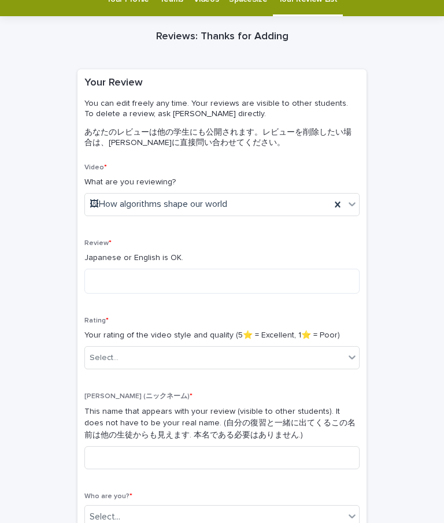
scroll to position [69, 0]
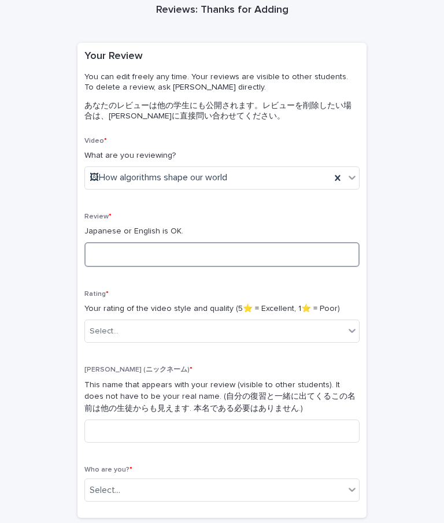
click at [236, 257] on textarea at bounding box center [221, 254] width 275 height 25
paste textarea "**********"
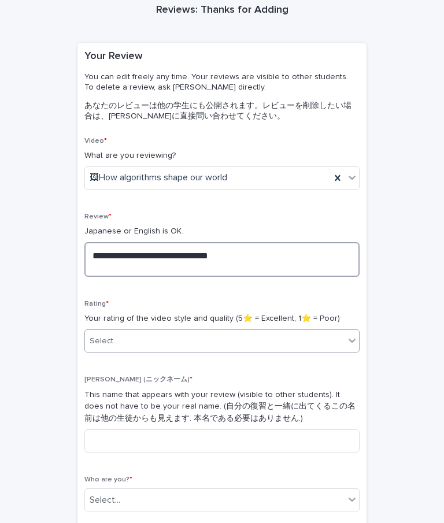
type textarea "**********"
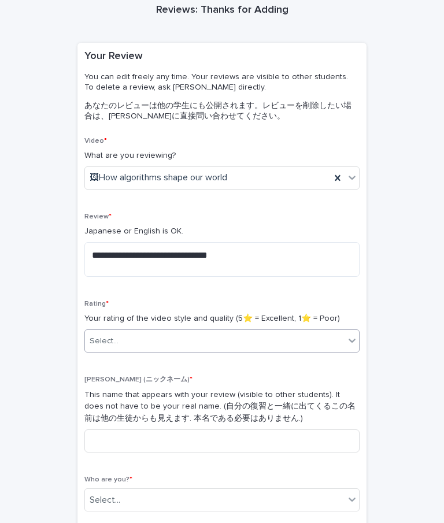
click at [198, 346] on div "Select..." at bounding box center [215, 341] width 260 height 19
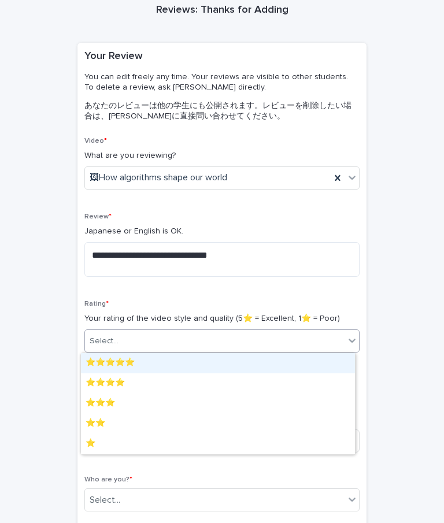
click at [198, 371] on div "⭐️⭐️⭐️⭐️⭐️" at bounding box center [218, 363] width 274 height 20
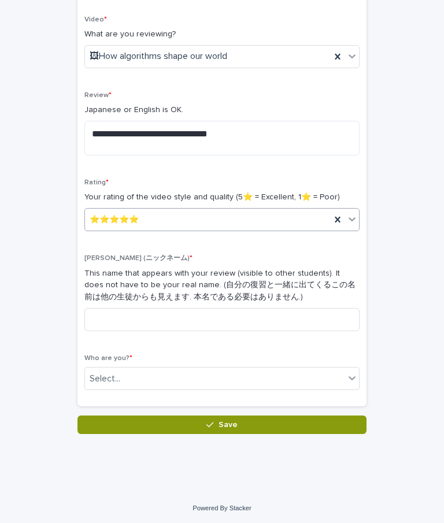
scroll to position [193, 0]
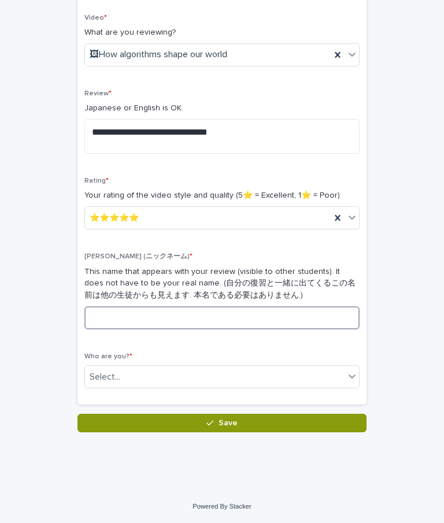
click at [195, 314] on input at bounding box center [221, 317] width 275 height 23
type input "*"
click at [195, 314] on input at bounding box center [221, 317] width 275 height 23
type input "*"
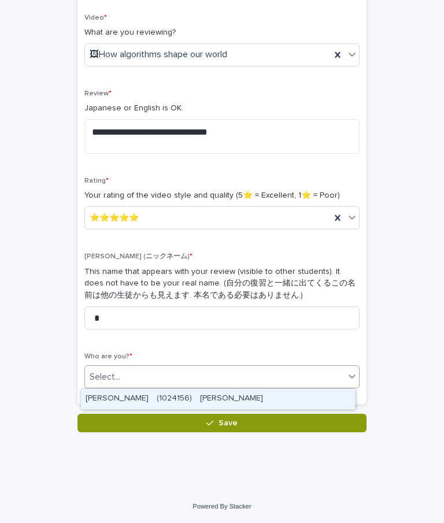
click at [181, 371] on div "Select..." at bounding box center [215, 377] width 260 height 19
click at [178, 406] on div "[PERSON_NAME]　(1024156)　[PERSON_NAME]" at bounding box center [218, 399] width 274 height 20
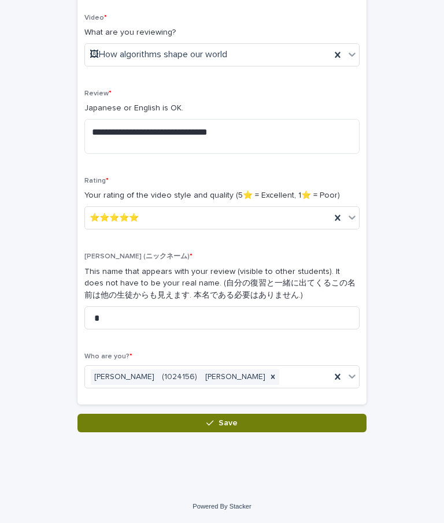
click at [193, 427] on button "Save" at bounding box center [221, 423] width 289 height 19
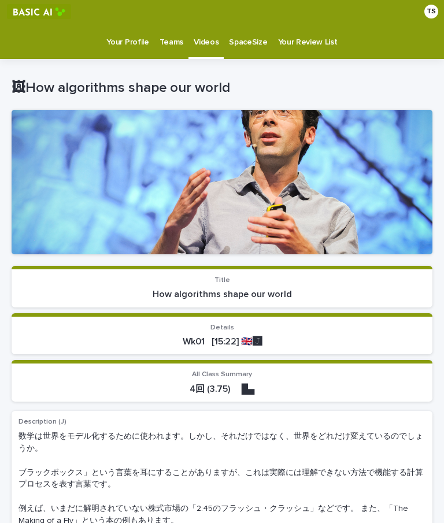
click at [216, 43] on div "Videos" at bounding box center [205, 35] width 35 height 24
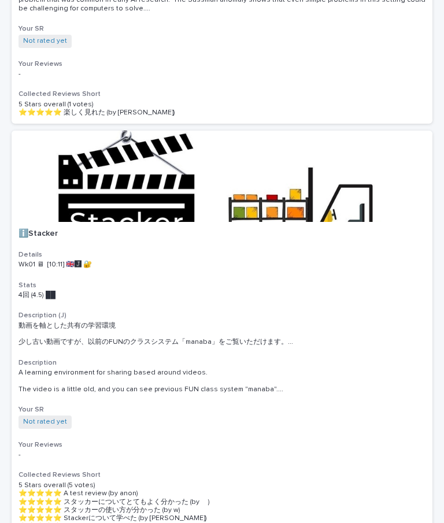
scroll to position [860, 0]
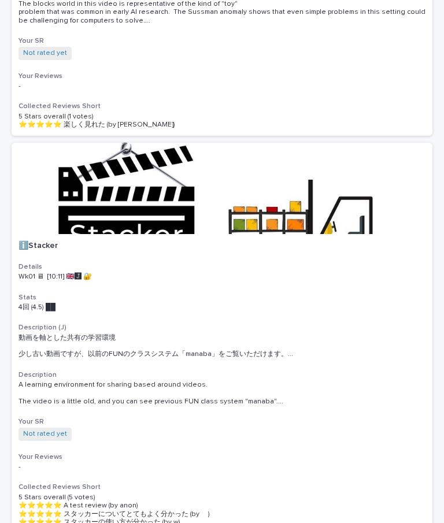
click at [172, 206] on div at bounding box center [222, 188] width 421 height 91
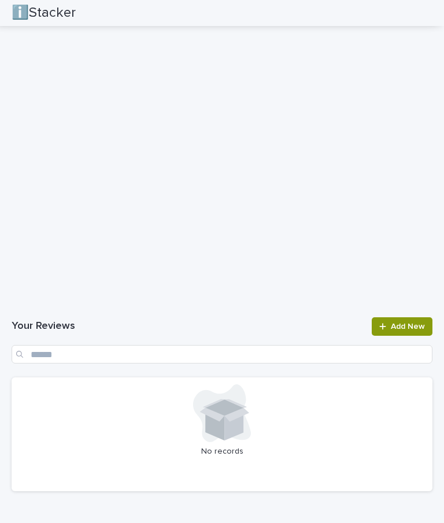
scroll to position [1180, 0]
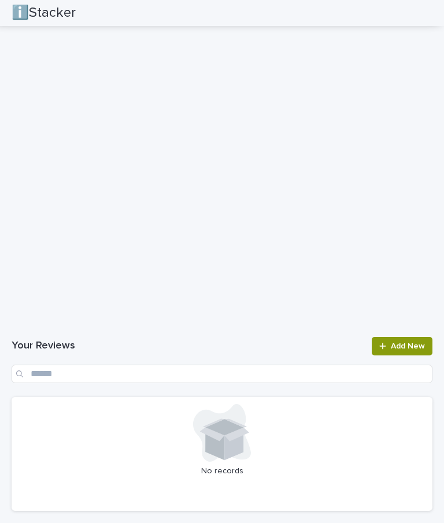
click at [253, 349] on h1 "Your Reviews" at bounding box center [188, 346] width 353 height 14
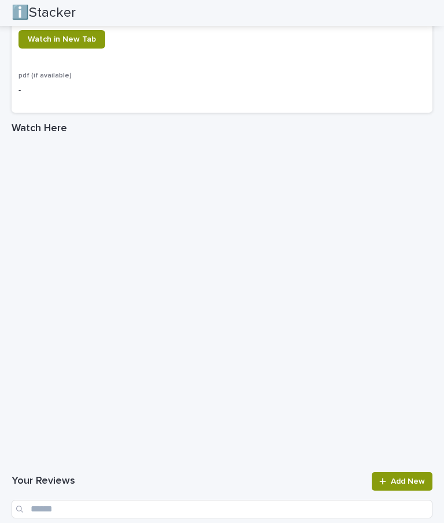
scroll to position [1197, 0]
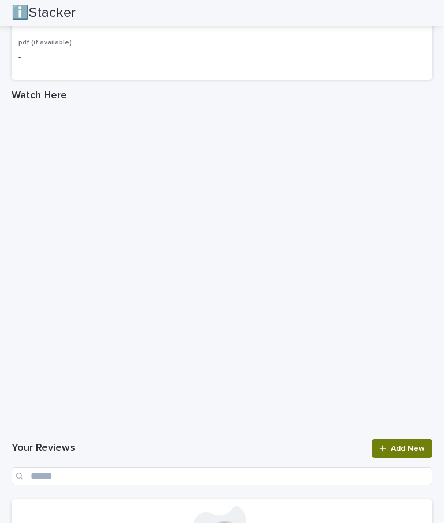
click at [406, 450] on span "Add New" at bounding box center [408, 449] width 34 height 8
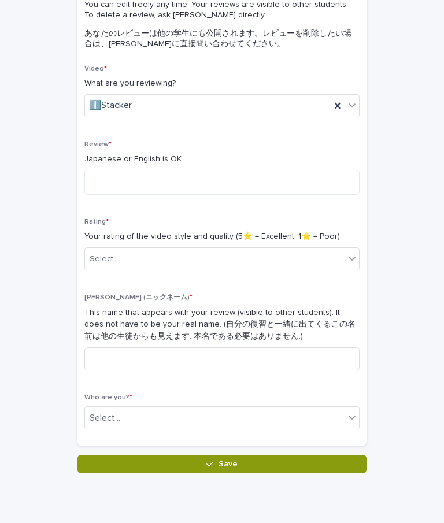
scroll to position [113, 0]
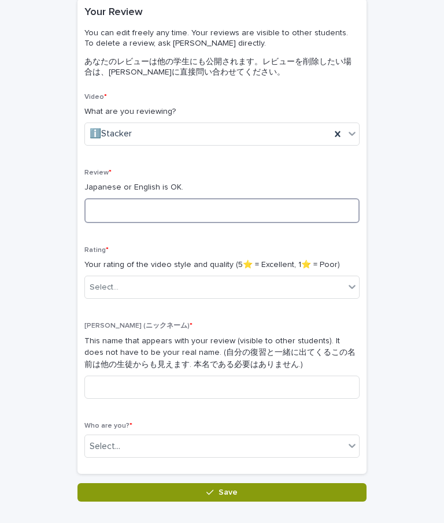
click at [260, 210] on textarea at bounding box center [221, 210] width 275 height 25
click at [241, 274] on div "Rating * Your rating of the video style and quality (5⭐️ = Excellent, 1⭐️ = Poo…" at bounding box center [221, 277] width 275 height 62
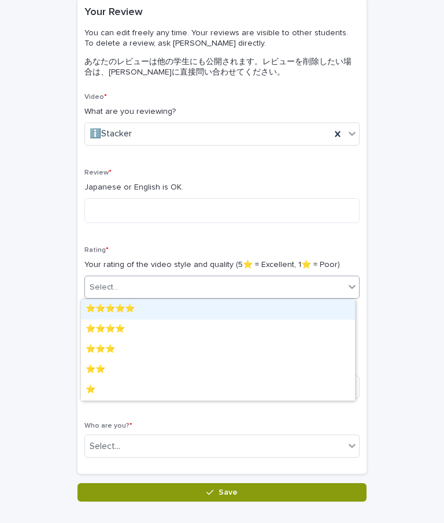
click at [242, 290] on div "Select..." at bounding box center [215, 287] width 260 height 19
click at [237, 317] on div "⭐️⭐️⭐️⭐️⭐️" at bounding box center [218, 310] width 274 height 20
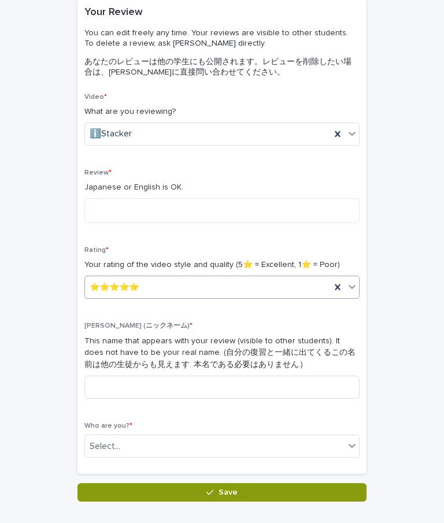
click at [234, 373] on div "[PERSON_NAME] (ニックネーム) * This name that appears with your review (visible to ot…" at bounding box center [221, 365] width 275 height 86
click at [234, 379] on input at bounding box center [221, 387] width 275 height 23
type input "*"
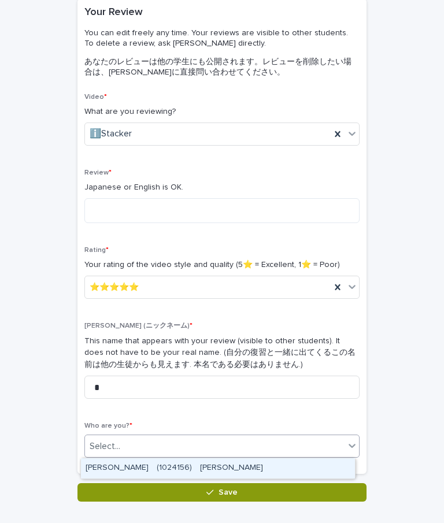
click at [226, 452] on div "Select..." at bounding box center [215, 446] width 260 height 19
click at [223, 467] on div "[PERSON_NAME]　(1024156)　[PERSON_NAME]" at bounding box center [218, 469] width 274 height 20
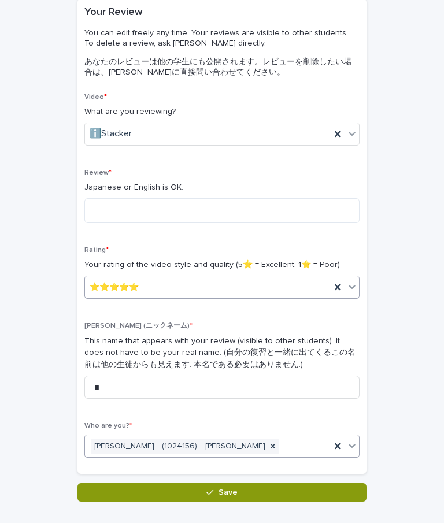
click at [232, 281] on div "⭐️⭐️⭐️⭐️⭐️" at bounding box center [208, 287] width 246 height 19
click at [230, 201] on textarea at bounding box center [221, 210] width 275 height 25
click at [245, 205] on textarea at bounding box center [221, 210] width 275 height 25
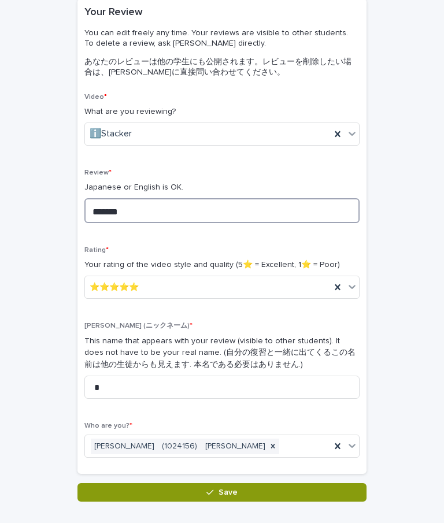
click at [245, 205] on textarea "*******" at bounding box center [221, 210] width 275 height 25
click at [188, 210] on textarea "*******" at bounding box center [221, 210] width 275 height 25
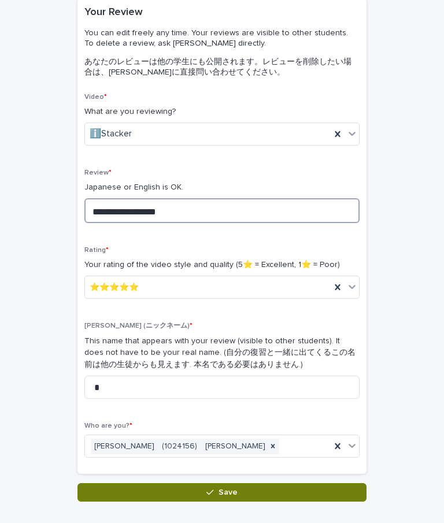
type textarea "**********"
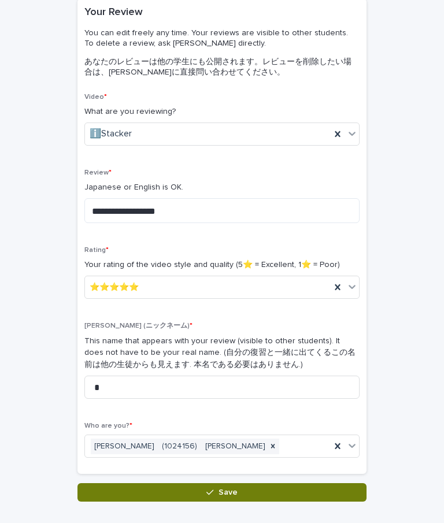
click at [236, 494] on button "Save" at bounding box center [221, 492] width 289 height 19
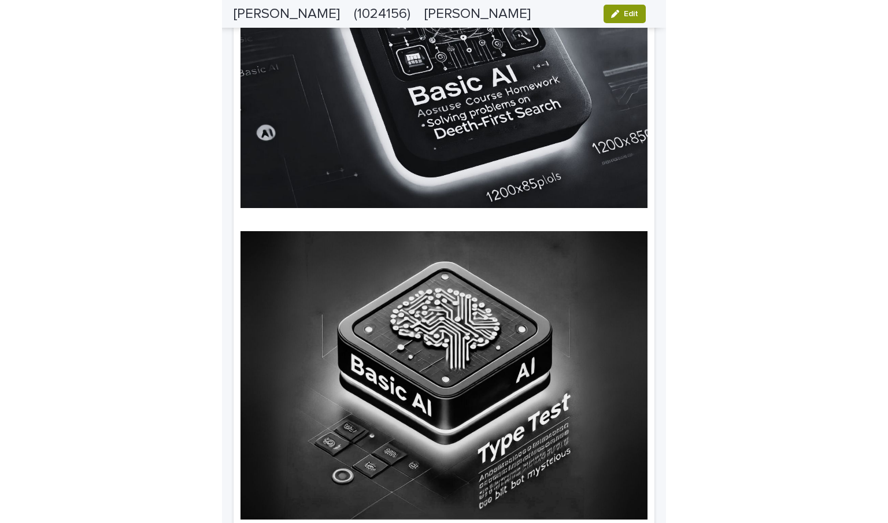
scroll to position [2359, 0]
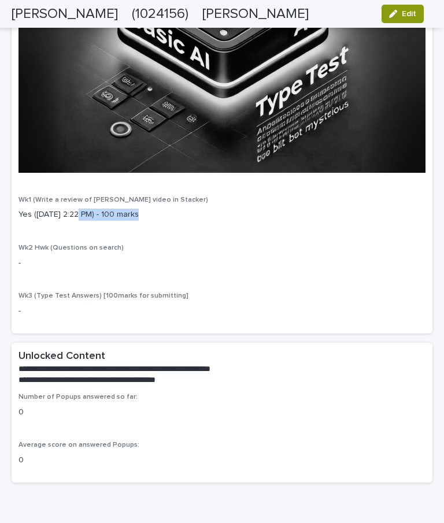
drag, startPoint x: 143, startPoint y: 204, endPoint x: 76, endPoint y: 201, distance: 67.7
click at [76, 201] on div "Wk1 (Write a review of Kevin Slavin video in Stacker) Yes (Sep 19 2:22 PM) - 10…" at bounding box center [222, 213] width 407 height 34
click at [76, 209] on p "Yes (Sep 19 2:22 PM) - 100 marks" at bounding box center [222, 215] width 407 height 12
drag, startPoint x: 46, startPoint y: 239, endPoint x: 85, endPoint y: 239, distance: 39.3
click at [85, 257] on p "-" at bounding box center [222, 263] width 407 height 12
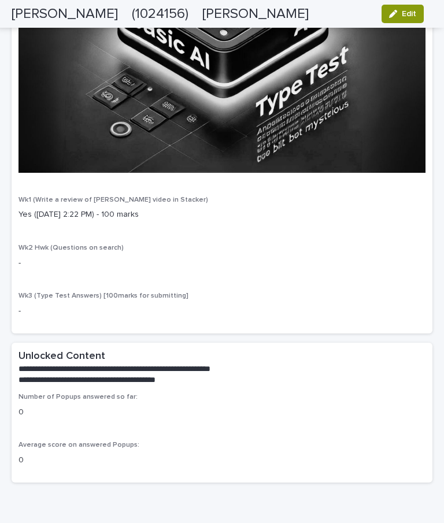
click at [85, 257] on p "-" at bounding box center [222, 263] width 407 height 12
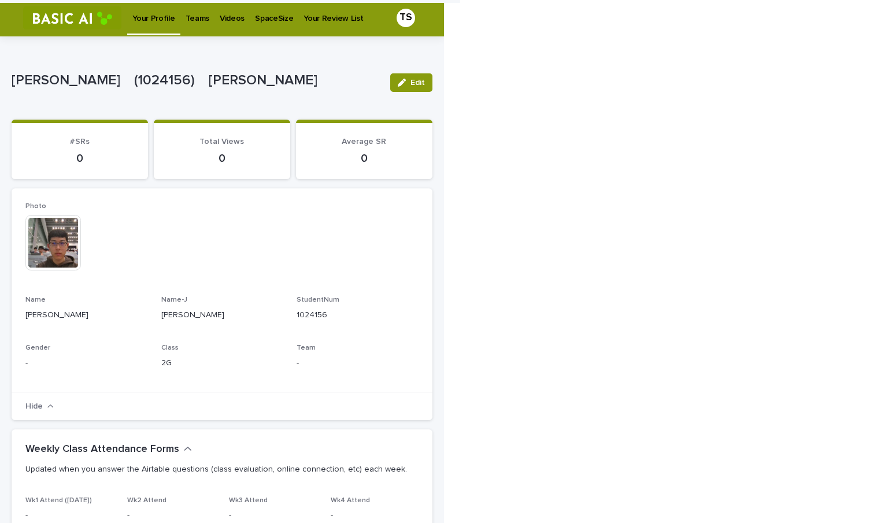
scroll to position [0, 0]
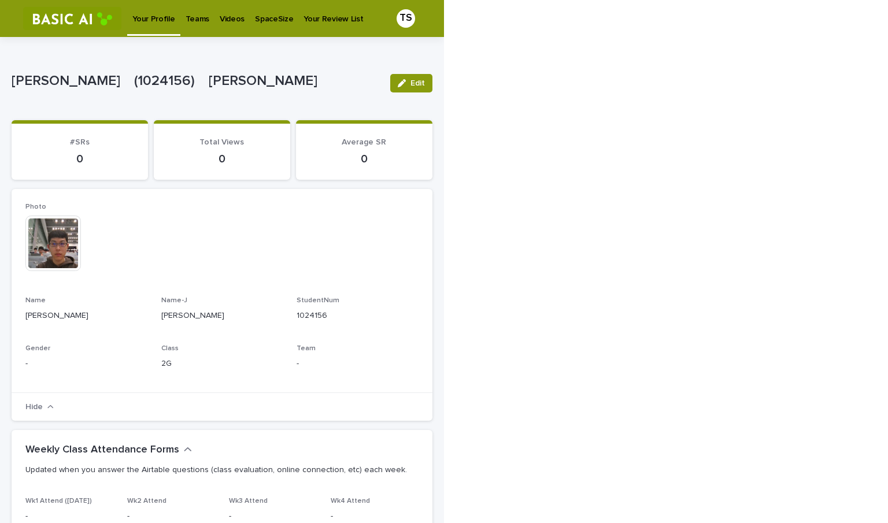
click at [61, 25] on img at bounding box center [72, 18] width 98 height 23
